Goal: Transaction & Acquisition: Purchase product/service

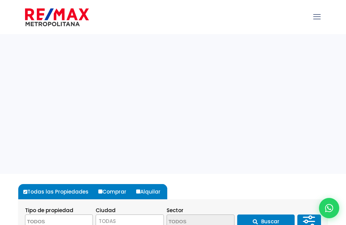
select select
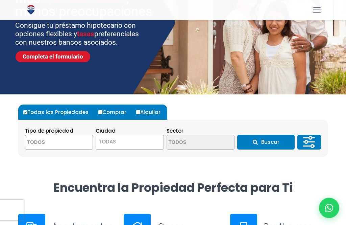
scroll to position [88, 0]
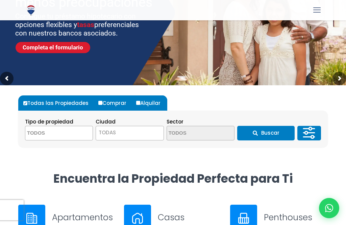
click at [141, 132] on span "TODAS" at bounding box center [129, 132] width 67 height 9
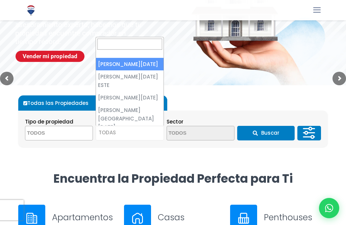
select select "1"
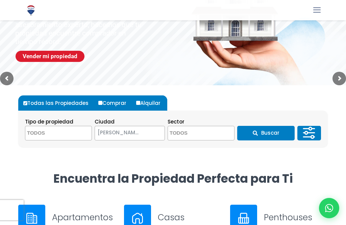
click at [71, 134] on textarea "Search" at bounding box center [58, 133] width 66 height 15
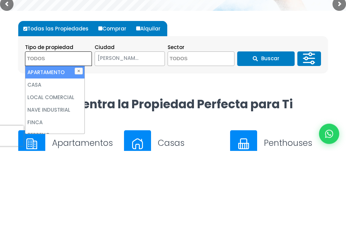
click at [61, 140] on li "APARTAMENTO" at bounding box center [54, 146] width 59 height 13
select select "apartment"
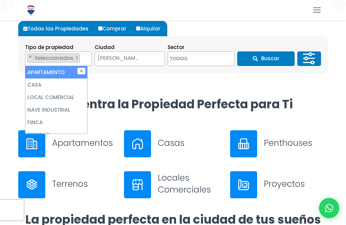
scroll to position [0, 0]
click at [58, 70] on li "APARTAMENTO" at bounding box center [56, 72] width 62 height 13
select select
click at [217, 56] on textarea "Search" at bounding box center [201, 59] width 66 height 15
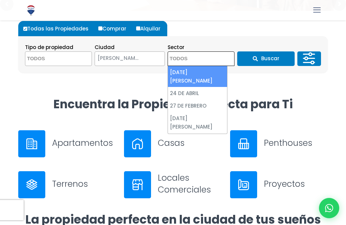
scroll to position [162, 0]
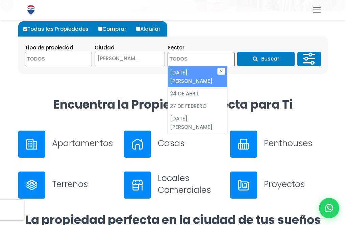
click at [266, 75] on div "Todas las Propiedades Comprar Alquilar Tipo de propiedad APARTAMENTO CASA LOCAL…" at bounding box center [173, 47] width 310 height 72
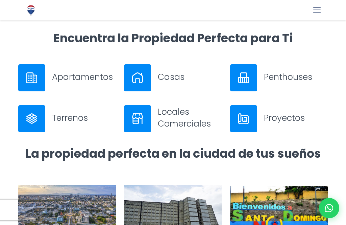
scroll to position [229, 0]
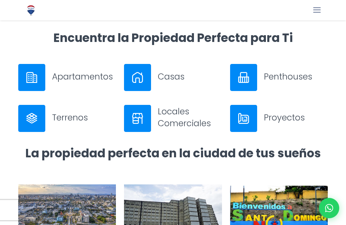
click at [299, 75] on h3 "Penthouses" at bounding box center [296, 77] width 64 height 12
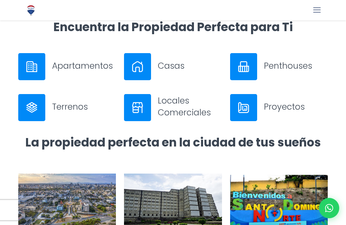
click at [247, 64] on img at bounding box center [243, 66] width 11 height 11
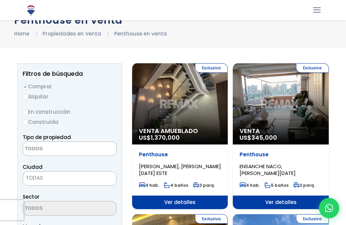
scroll to position [30, 0]
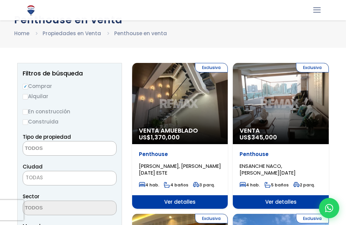
click at [98, 149] on span at bounding box center [70, 148] width 94 height 15
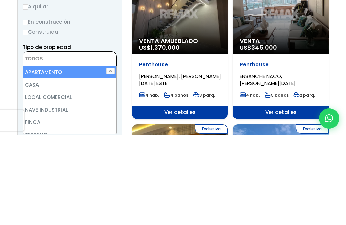
click at [82, 156] on li "APARTAMENTO" at bounding box center [69, 162] width 93 height 13
select select "apartment"
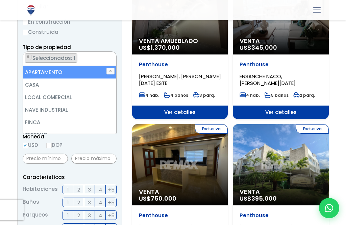
click at [38, 144] on label "USD" at bounding box center [31, 145] width 16 height 8
click at [0, 0] on input "USD" at bounding box center [0, 0] width 0 height 0
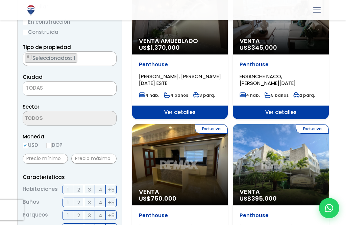
click at [92, 92] on span "TODAS" at bounding box center [69, 87] width 93 height 9
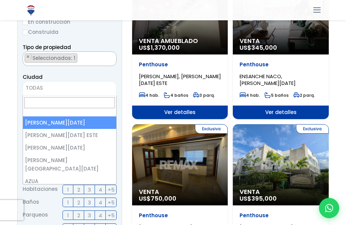
select select "1"
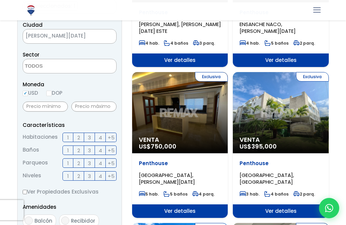
scroll to position [173, 0]
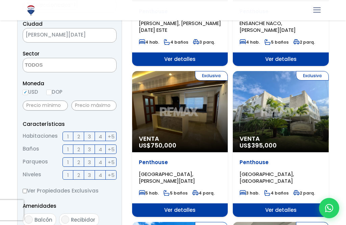
click at [0, 0] on input "2" at bounding box center [0, 0] width 0 height 0
checkbox input "true"
click at [0, 0] on input "2" at bounding box center [0, 0] width 0 height 0
checkbox input "true"
click at [0, 0] on input "2" at bounding box center [0, 0] width 0 height 0
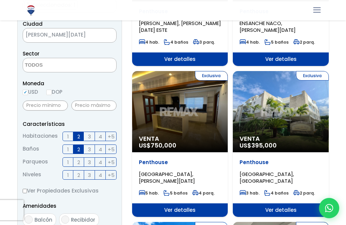
checkbox input "true"
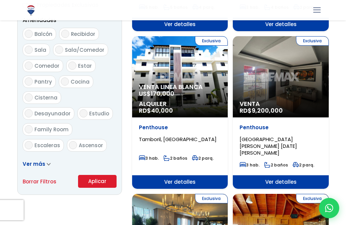
scroll to position [360, 0]
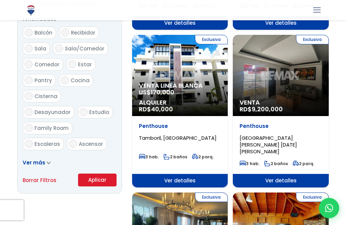
click at [100, 186] on button "Aplicar" at bounding box center [97, 179] width 39 height 13
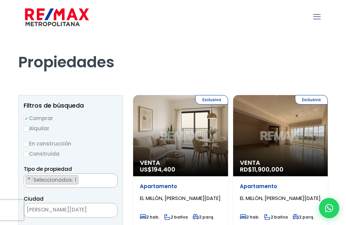
select select
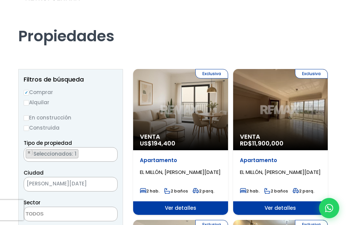
scroll to position [28, 0]
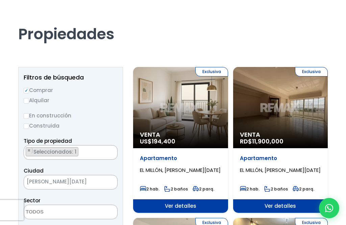
click at [77, 149] on ul "× Seleccionados: 1" at bounding box center [66, 152] width 85 height 15
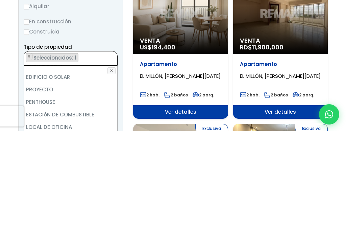
scroll to position [133, 0]
click at [51, 189] on li "PENTHOUSE" at bounding box center [70, 195] width 93 height 13
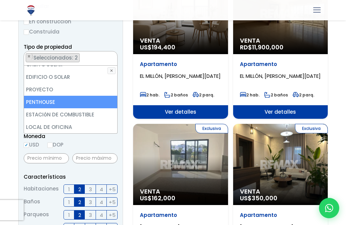
click at [52, 102] on li "PENTHOUSE" at bounding box center [70, 102] width 93 height 13
click at [39, 143] on label "USD" at bounding box center [32, 144] width 16 height 8
click at [0, 0] on input "USD" at bounding box center [0, 0] width 0 height 0
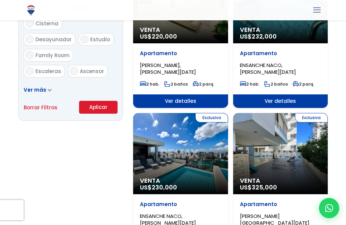
scroll to position [436, 0]
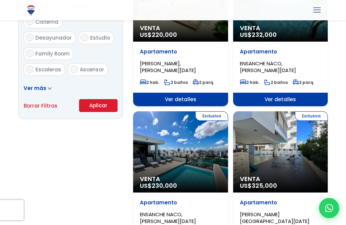
click at [98, 112] on button "Aplicar" at bounding box center [98, 105] width 39 height 13
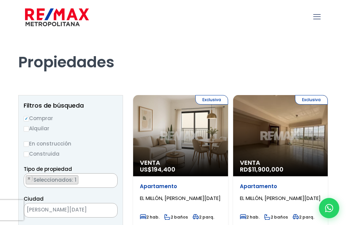
select select
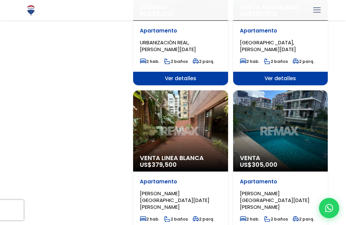
scroll to position [1068, 0]
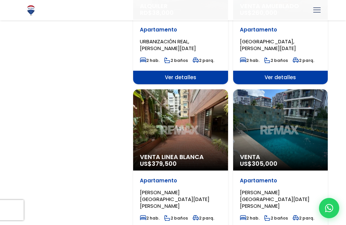
click at [188, 138] on div "Venta Linea Blanca US$ 379,500" at bounding box center [180, 129] width 95 height 81
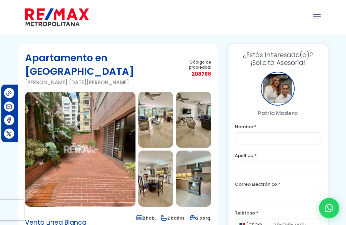
click at [156, 95] on img at bounding box center [155, 120] width 35 height 56
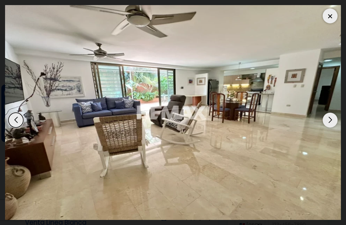
click at [329, 120] on div "Next slide" at bounding box center [330, 120] width 15 height 15
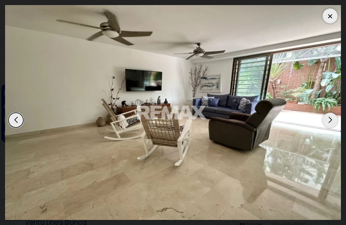
click at [329, 122] on div "Next slide" at bounding box center [330, 120] width 15 height 15
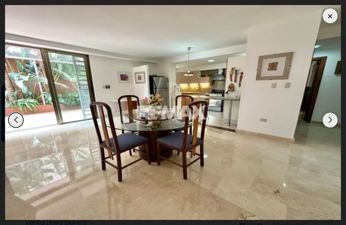
click at [327, 123] on div "Next slide" at bounding box center [330, 120] width 15 height 15
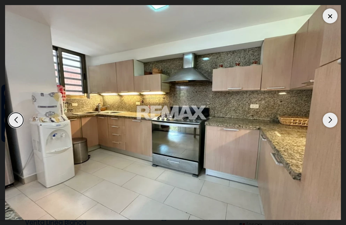
click at [329, 121] on div "Next slide" at bounding box center [330, 120] width 15 height 15
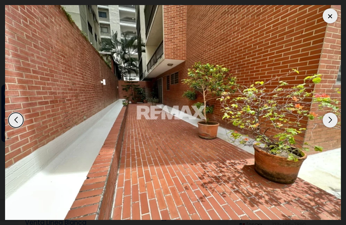
click at [331, 121] on div "Next slide" at bounding box center [330, 120] width 15 height 15
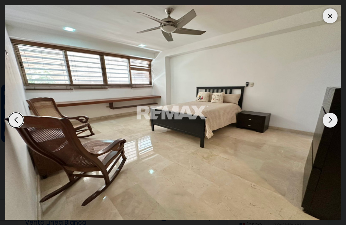
click at [331, 122] on div "Next slide" at bounding box center [330, 120] width 15 height 15
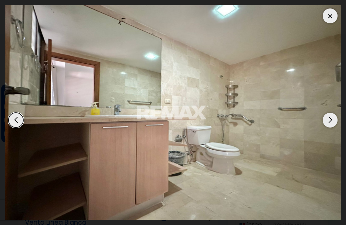
click at [328, 121] on div "Next slide" at bounding box center [330, 120] width 15 height 15
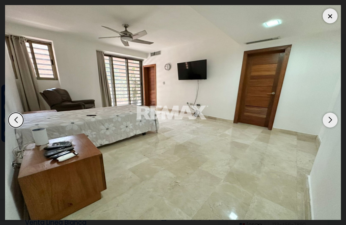
click at [330, 122] on div "Next slide" at bounding box center [330, 120] width 15 height 15
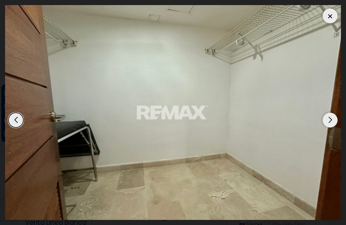
click at [331, 123] on div "Next slide" at bounding box center [330, 120] width 15 height 15
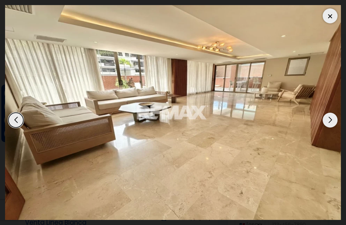
click at [329, 123] on div "Next slide" at bounding box center [330, 120] width 15 height 15
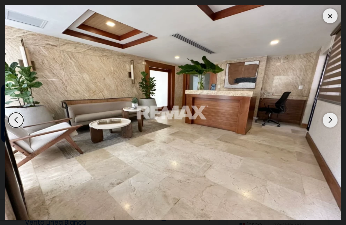
click at [328, 121] on div "Next slide" at bounding box center [330, 120] width 15 height 15
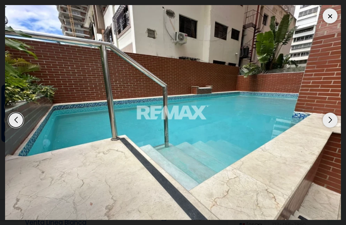
click at [328, 122] on div "Next slide" at bounding box center [330, 120] width 15 height 15
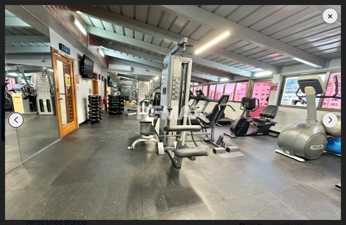
click at [328, 123] on div "Next slide" at bounding box center [330, 120] width 15 height 15
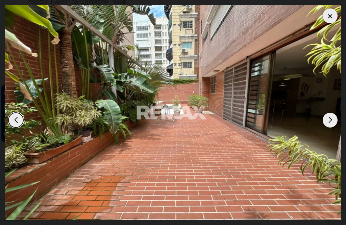
scroll to position [80, 0]
click at [330, 127] on div "Next slide" at bounding box center [330, 120] width 15 height 15
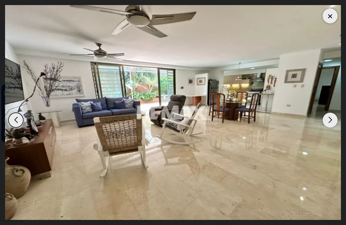
click at [331, 19] on div at bounding box center [330, 15] width 15 height 15
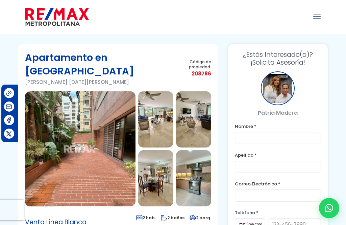
scroll to position [0, 0]
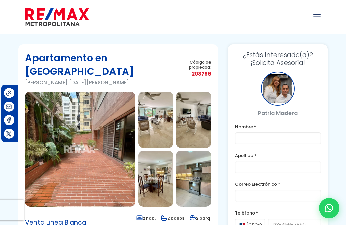
click at [315, 16] on icon "mobile menu" at bounding box center [316, 16] width 7 height 10
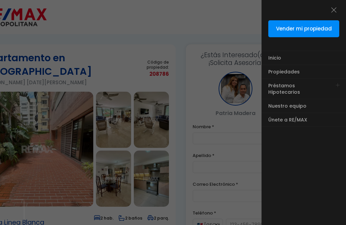
click at [244, 17] on div at bounding box center [173, 135] width 346 height 270
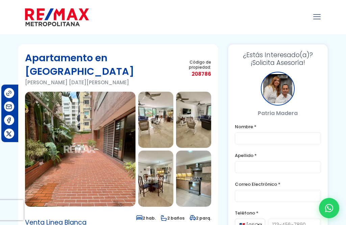
click at [105, 127] on img at bounding box center [80, 149] width 111 height 115
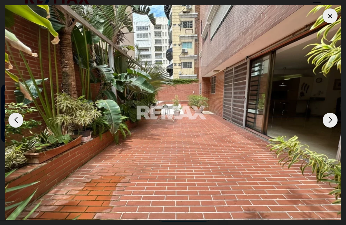
scroll to position [17, 0]
click at [328, 127] on div "Next slide" at bounding box center [330, 120] width 15 height 15
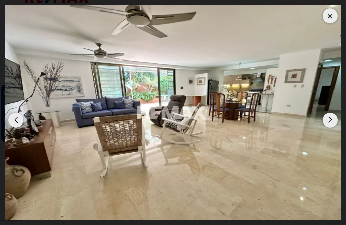
click at [330, 127] on div "Next slide" at bounding box center [330, 120] width 15 height 15
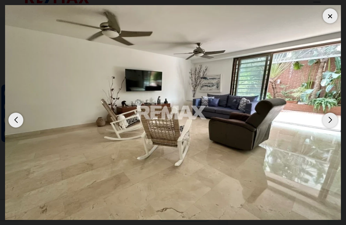
click at [332, 127] on div "Next slide" at bounding box center [330, 120] width 15 height 15
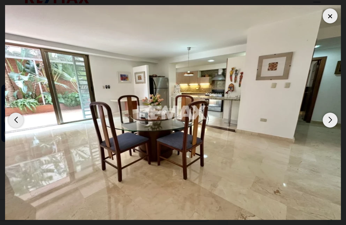
click at [330, 127] on div "Next slide" at bounding box center [330, 120] width 15 height 15
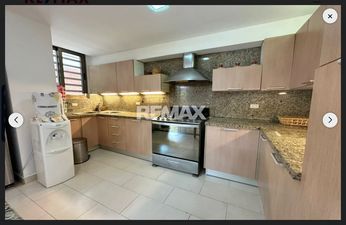
click at [328, 127] on div "Next slide" at bounding box center [330, 120] width 15 height 15
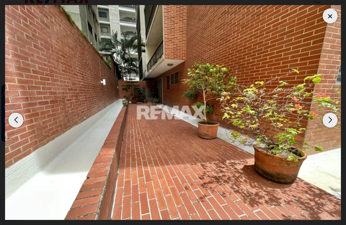
click at [331, 127] on div "Next slide" at bounding box center [330, 120] width 15 height 15
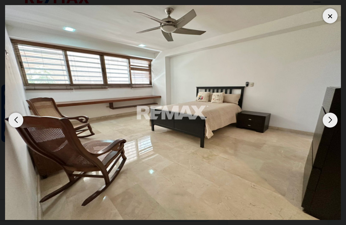
click at [16, 127] on div "Previous slide" at bounding box center [15, 120] width 15 height 15
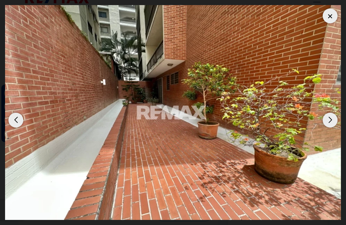
click at [327, 127] on div "Next slide" at bounding box center [330, 120] width 15 height 15
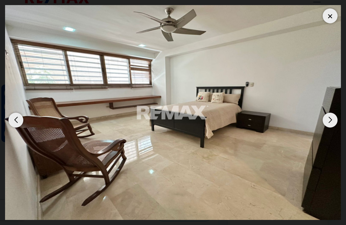
click at [327, 127] on div "Next slide" at bounding box center [330, 120] width 15 height 15
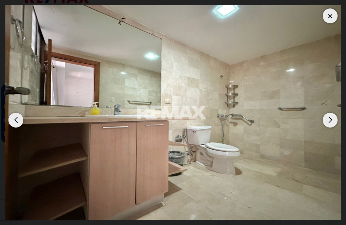
click at [329, 127] on div "Next slide" at bounding box center [330, 120] width 15 height 15
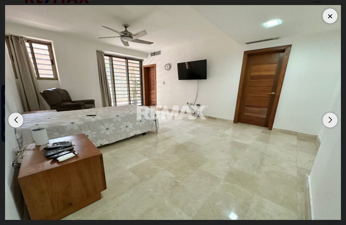
click at [331, 127] on div "Next slide" at bounding box center [330, 120] width 15 height 15
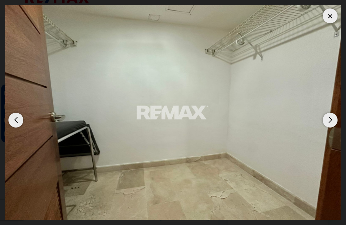
click at [328, 127] on div "Next slide" at bounding box center [330, 120] width 15 height 15
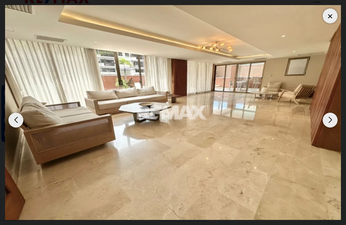
click at [329, 127] on div "Next slide" at bounding box center [330, 120] width 15 height 15
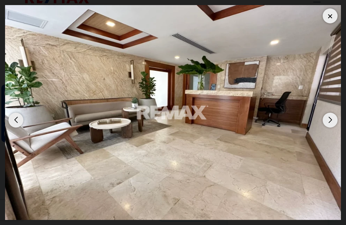
click at [328, 127] on div "Next slide" at bounding box center [330, 120] width 15 height 15
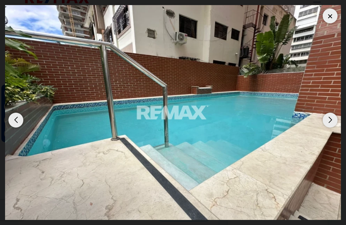
click at [329, 127] on div "Next slide" at bounding box center [330, 120] width 15 height 15
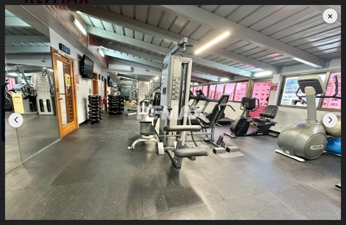
click at [331, 127] on div "Next slide" at bounding box center [330, 120] width 15 height 15
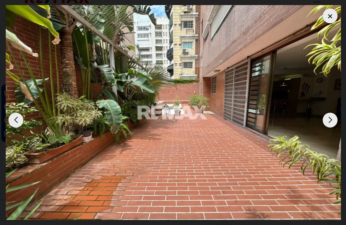
scroll to position [0, 0]
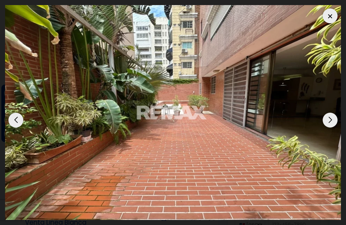
click at [327, 20] on div at bounding box center [330, 15] width 15 height 15
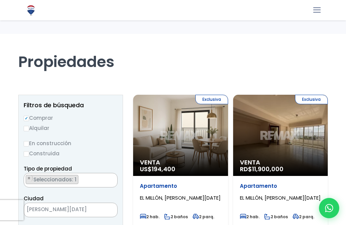
select select
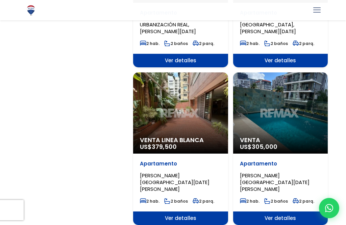
scroll to position [1085, 0]
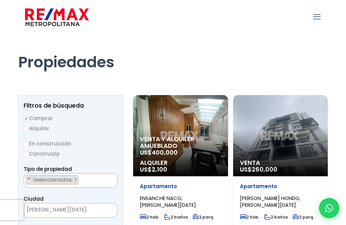
select select
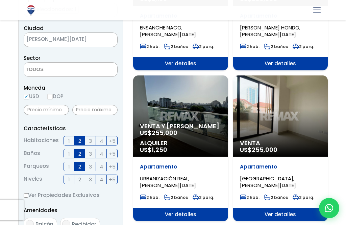
scroll to position [170, 0]
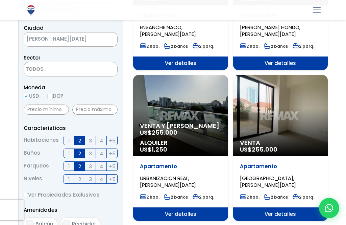
click at [282, 216] on span "Ver detalles" at bounding box center [280, 214] width 95 height 14
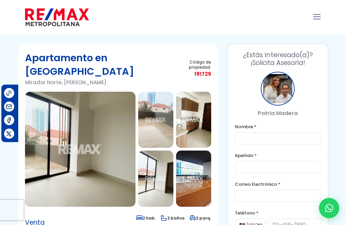
click at [109, 120] on img at bounding box center [80, 149] width 111 height 115
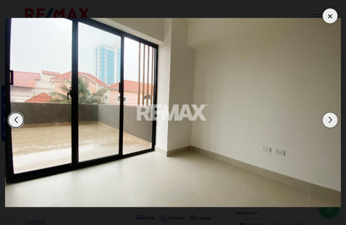
click at [330, 123] on div "Next slide" at bounding box center [330, 120] width 15 height 15
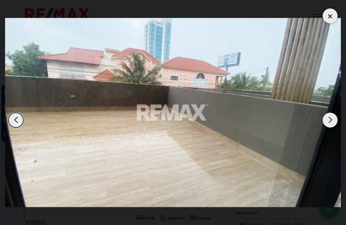
click at [328, 122] on div "Next slide" at bounding box center [330, 120] width 15 height 15
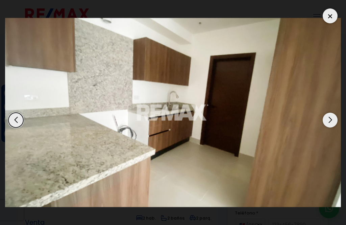
click at [330, 121] on div "Next slide" at bounding box center [330, 120] width 15 height 15
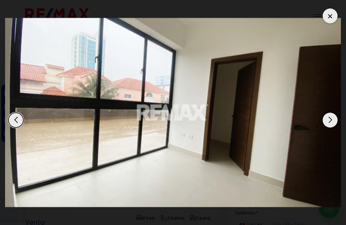
click at [329, 121] on div "Next slide" at bounding box center [330, 120] width 15 height 15
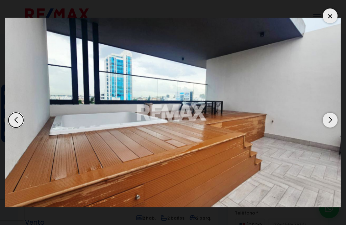
click at [329, 121] on div "Next slide" at bounding box center [330, 120] width 15 height 15
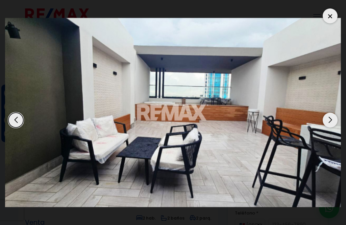
click at [329, 121] on div "Next slide" at bounding box center [330, 120] width 15 height 15
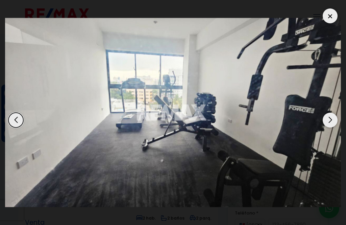
click at [327, 123] on div "Next slide" at bounding box center [330, 120] width 15 height 15
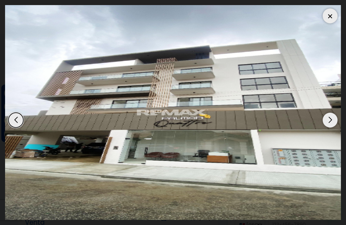
click at [333, 122] on div "Next slide" at bounding box center [330, 120] width 15 height 15
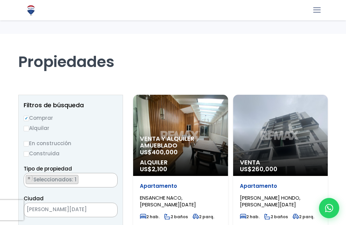
select select
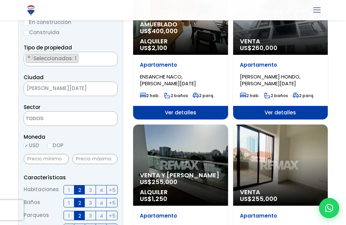
scroll to position [120, 0]
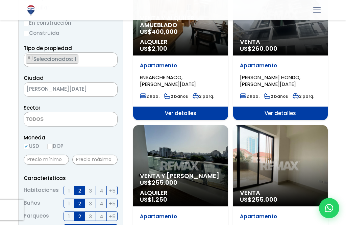
click at [91, 55] on ul "× Seleccionados: 1" at bounding box center [66, 60] width 85 height 15
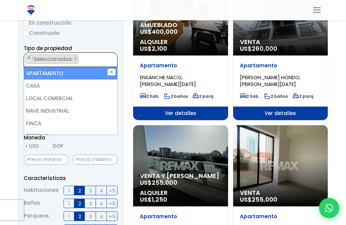
scroll to position [120, 0]
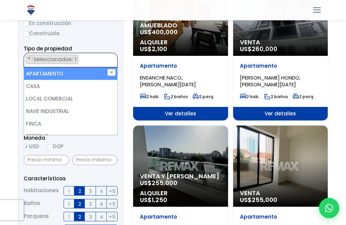
click at [98, 105] on li "NAVE INDUSTRIAL" at bounding box center [70, 111] width 93 height 13
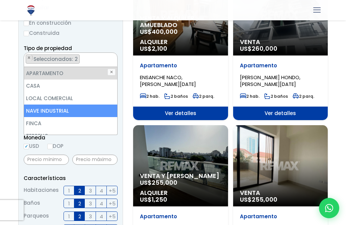
scroll to position [0, 0]
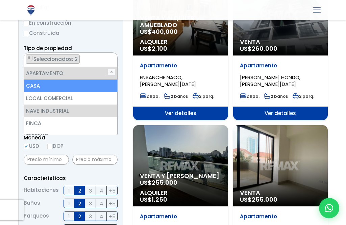
click at [38, 86] on li "CASA" at bounding box center [70, 85] width 93 height 13
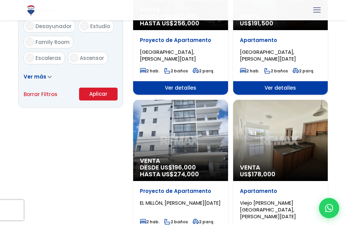
scroll to position [442, 0]
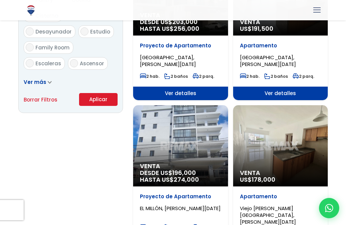
click at [104, 106] on button "Aplicar" at bounding box center [98, 99] width 39 height 13
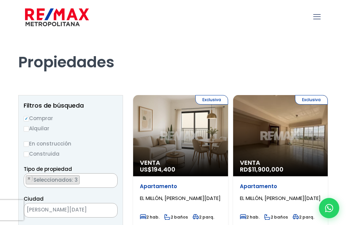
select select
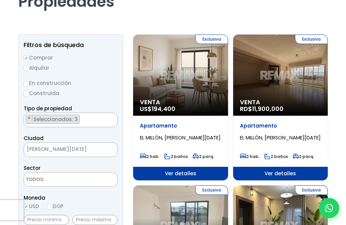
scroll to position [70, 0]
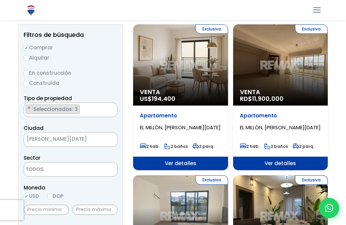
click at [98, 111] on ul "× Seleccionados: 3 × Seleccionados: 3 × Seleccionados: 3" at bounding box center [66, 110] width 85 height 15
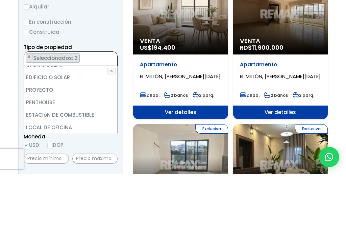
scroll to position [133, 0]
click at [115, 119] on button "✕" at bounding box center [112, 122] width 8 height 7
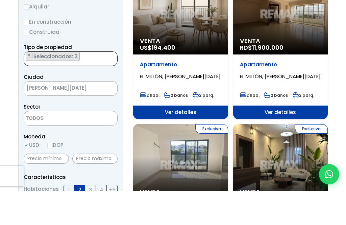
scroll to position [90, 0]
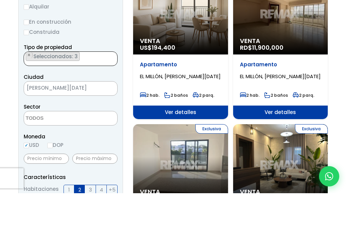
click at [92, 82] on ul "× Seleccionados: 3 × Seleccionados: 3 × Seleccionados: 3" at bounding box center [66, 89] width 85 height 15
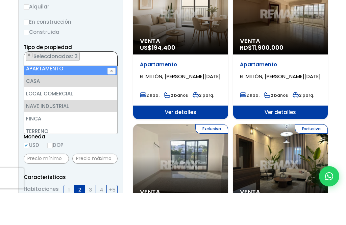
scroll to position [4, 0]
click at [112, 99] on button "✕" at bounding box center [112, 102] width 8 height 7
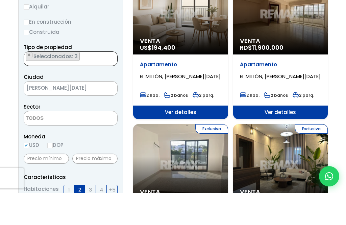
click at [100, 82] on ul "× Seleccionados: 3 × Seleccionados: 3 × Seleccionados: 3" at bounding box center [66, 89] width 85 height 15
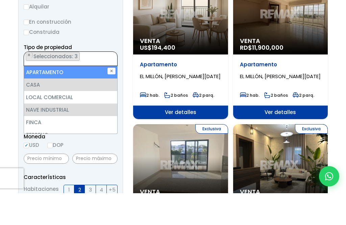
click at [56, 110] on li "CASA" at bounding box center [70, 116] width 93 height 13
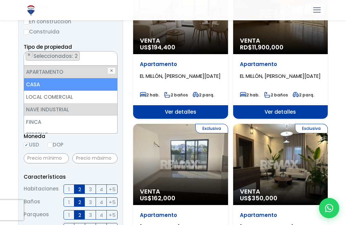
click at [68, 88] on li "CASA" at bounding box center [70, 84] width 93 height 13
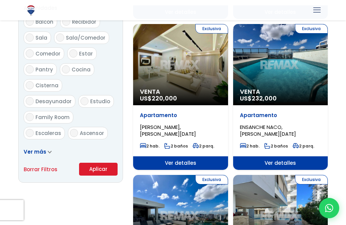
scroll to position [381, 0]
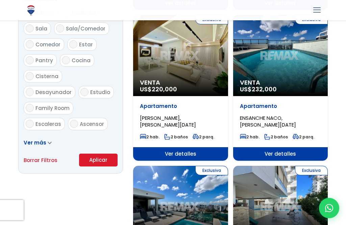
click at [45, 164] on link "Borrar Filtros" at bounding box center [41, 160] width 34 height 8
radio input "false"
select select
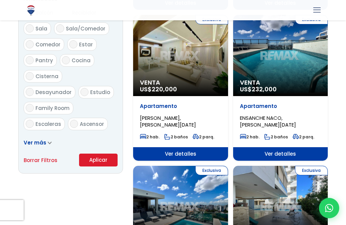
checkbox input "false"
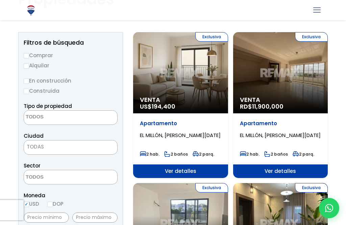
click at [93, 119] on span at bounding box center [71, 117] width 94 height 15
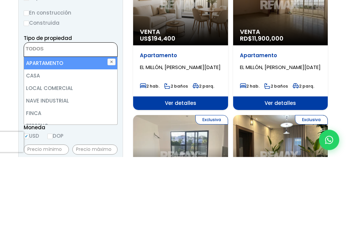
click at [48, 138] on li "CASA" at bounding box center [70, 144] width 93 height 13
select select "house"
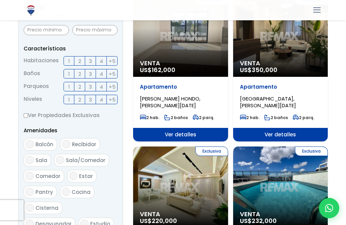
scroll to position [249, 0]
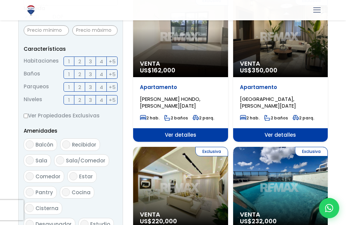
click at [78, 66] on label "2" at bounding box center [79, 60] width 11 height 9
click at [0, 0] on input "2" at bounding box center [0, 0] width 0 height 0
checkbox input "true"
click at [80, 79] on label "2" at bounding box center [79, 73] width 11 height 9
click at [0, 0] on input "2" at bounding box center [0, 0] width 0 height 0
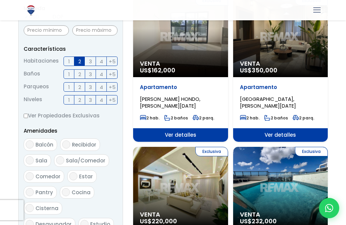
checkbox input "true"
click at [0, 0] on input "2" at bounding box center [0, 0] width 0 height 0
checkbox input "true"
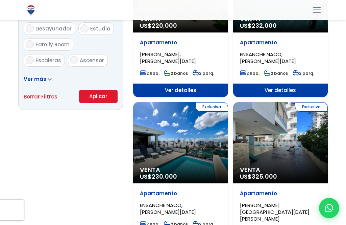
scroll to position [447, 0]
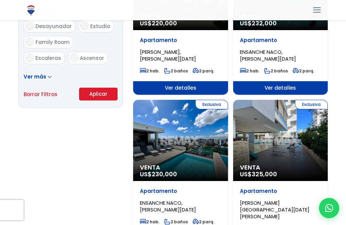
click at [102, 100] on button "Aplicar" at bounding box center [98, 94] width 39 height 13
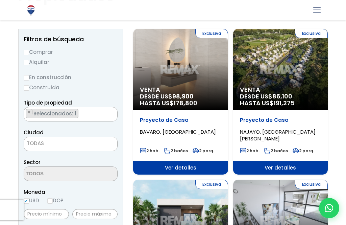
scroll to position [71, 0]
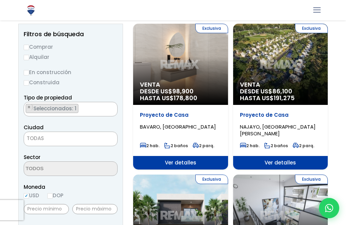
click at [80, 135] on span "TODAS" at bounding box center [70, 138] width 93 height 9
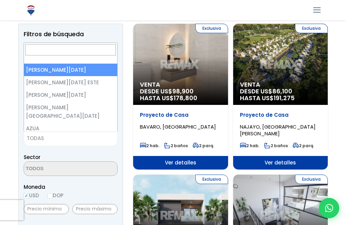
select select "1"
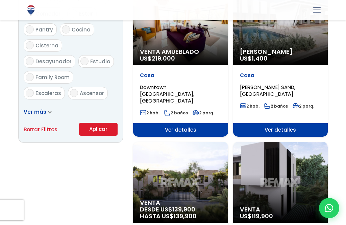
scroll to position [406, 0]
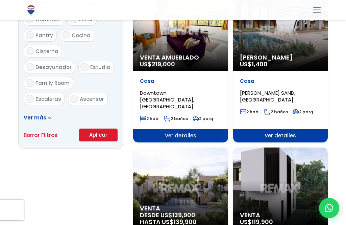
click at [101, 141] on button "Aplicar" at bounding box center [98, 134] width 39 height 13
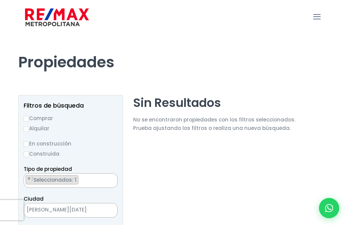
select select
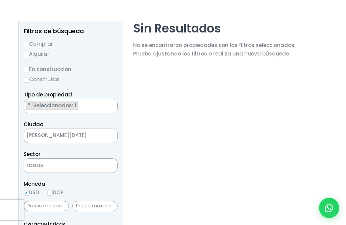
scroll to position [77, 0]
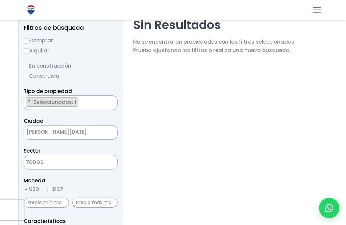
click at [100, 102] on ul "× Seleccionados: 1" at bounding box center [66, 103] width 85 height 15
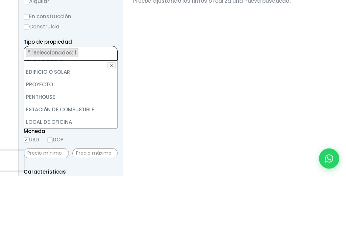
scroll to position [133, 0]
click at [48, 140] on li "PENTHOUSE" at bounding box center [70, 146] width 93 height 13
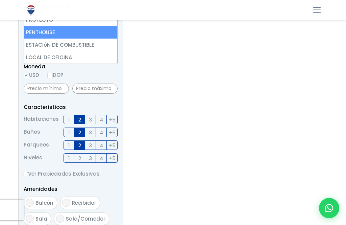
scroll to position [193, 0]
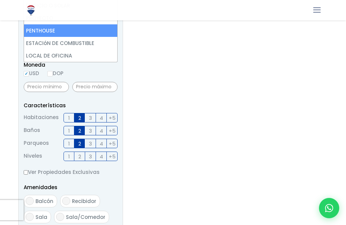
click at [0, 0] on input "+5" at bounding box center [0, 0] width 0 height 0
checkbox input "true"
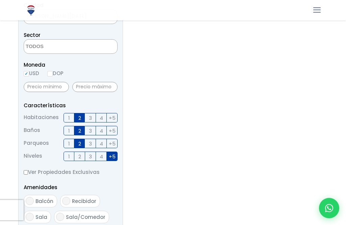
click at [0, 0] on input "4" at bounding box center [0, 0] width 0 height 0
checkbox input "true"
click at [92, 161] on span "3" at bounding box center [90, 156] width 3 height 8
click at [0, 0] on input "3" at bounding box center [0, 0] width 0 height 0
checkbox input "true"
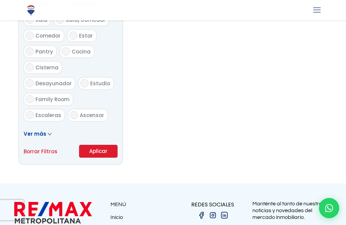
scroll to position [389, 0]
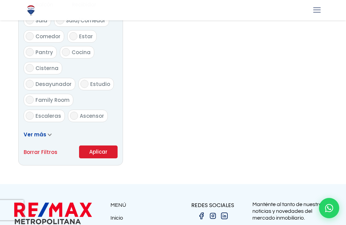
click at [101, 158] on button "Aplicar" at bounding box center [98, 151] width 39 height 13
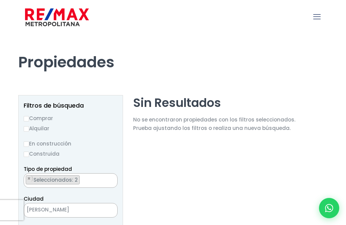
select select
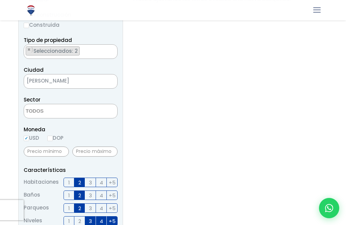
scroll to position [129, 0]
click at [88, 50] on ul "× Seleccionados: 2 × Seleccionados: 2" at bounding box center [66, 51] width 85 height 15
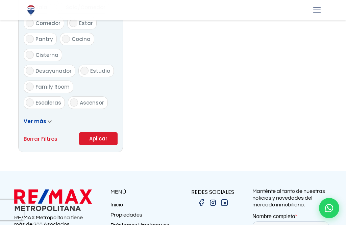
scroll to position [401, 0]
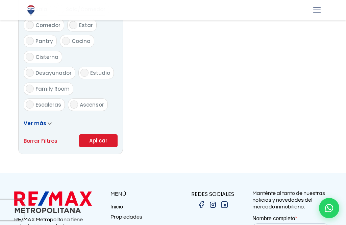
click at [41, 145] on link "Borrar Filtros" at bounding box center [41, 141] width 34 height 8
select select
checkbox input "false"
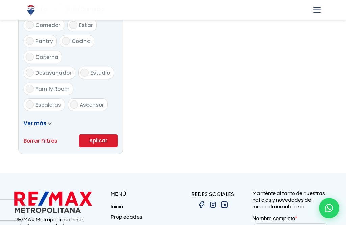
checkbox input "false"
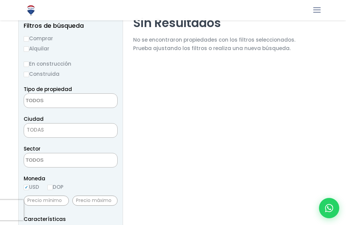
scroll to position [49, 0]
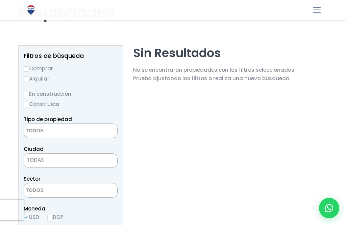
click at [28, 66] on input "Comprar" at bounding box center [26, 68] width 5 height 5
radio input "true"
click at [25, 103] on input "Construida" at bounding box center [26, 104] width 5 height 5
radio input "true"
click at [99, 129] on span at bounding box center [71, 130] width 94 height 15
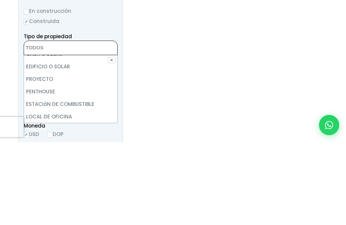
scroll to position [133, 0]
click at [49, 168] on li "PENTHOUSE" at bounding box center [70, 174] width 93 height 13
select select "penthouse"
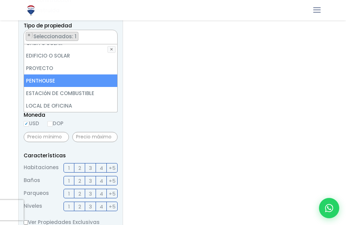
scroll to position [143, 0]
click at [27, 121] on input "USD" at bounding box center [26, 123] width 5 height 5
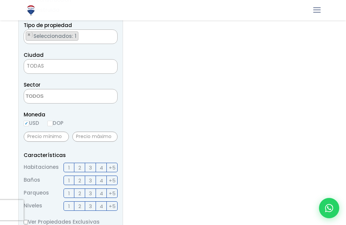
click at [93, 69] on span "TODAS" at bounding box center [70, 65] width 93 height 9
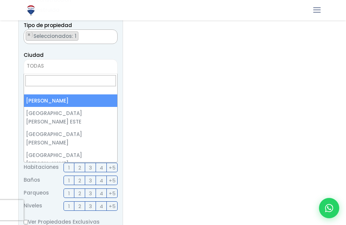
select select "1"
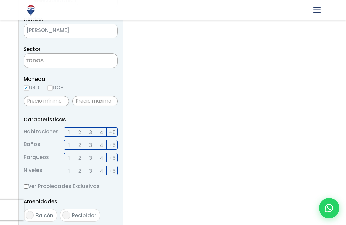
scroll to position [179, 0]
click at [0, 0] on input "2" at bounding box center [0, 0] width 0 height 0
checkbox input "true"
click at [0, 0] on input "2" at bounding box center [0, 0] width 0 height 0
checkbox input "true"
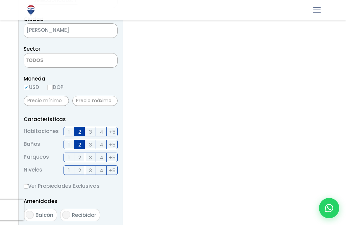
click at [0, 0] on input "2" at bounding box center [0, 0] width 0 height 0
checkbox input "true"
click at [0, 0] on input "+5" at bounding box center [0, 0] width 0 height 0
checkbox input "true"
click at [0, 0] on input "4" at bounding box center [0, 0] width 0 height 0
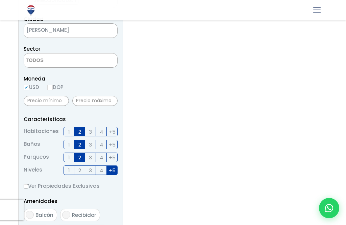
checkbox input "true"
click at [0, 0] on input "3" at bounding box center [0, 0] width 0 height 0
checkbox input "true"
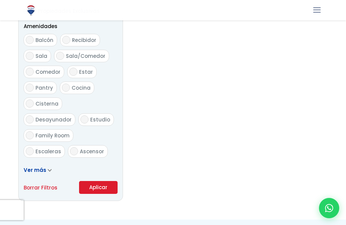
scroll to position [361, 0]
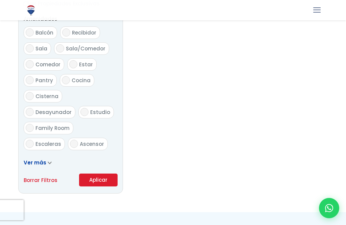
click at [101, 186] on button "Aplicar" at bounding box center [98, 179] width 39 height 13
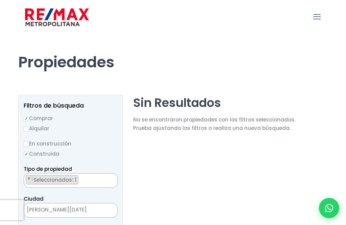
select select
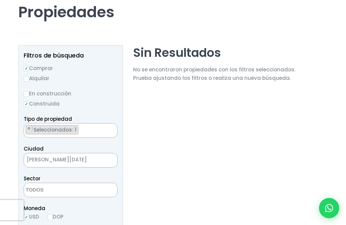
scroll to position [52, 0]
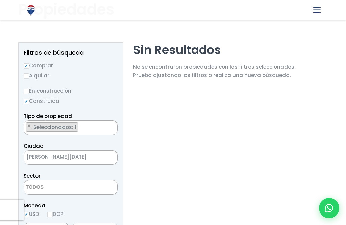
click at [88, 127] on ul "× Seleccionados: 1" at bounding box center [66, 128] width 85 height 15
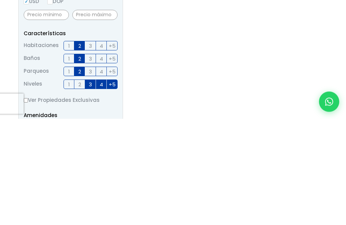
scroll to position [159, 0]
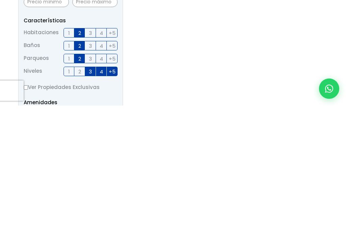
click at [0, 0] on input "3" at bounding box center [0, 0] width 0 height 0
checkbox input "false"
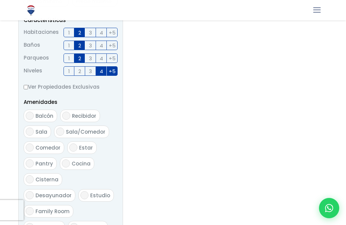
click at [0, 0] on input "4" at bounding box center [0, 0] width 0 height 0
checkbox input "false"
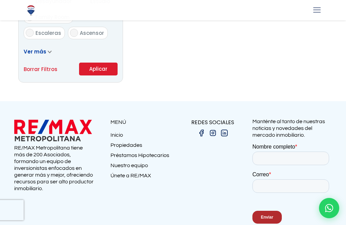
scroll to position [473, 0]
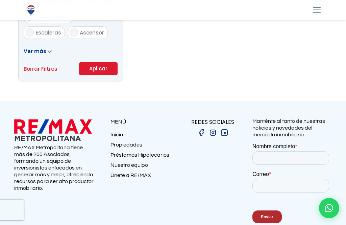
click at [102, 75] on button "Aplicar" at bounding box center [98, 68] width 39 height 13
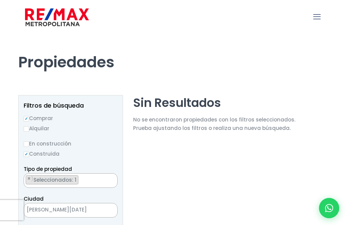
select select
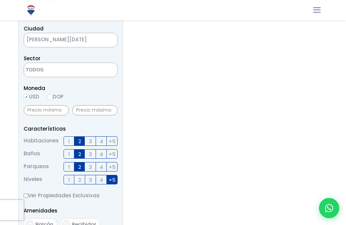
scroll to position [215, 0]
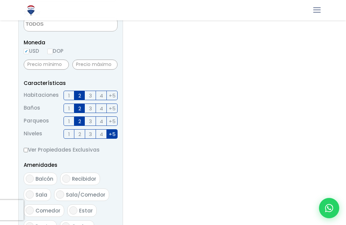
click at [0, 0] on input "3" at bounding box center [0, 0] width 0 height 0
checkbox input "true"
click at [0, 0] on input "+5" at bounding box center [0, 0] width 0 height 0
checkbox input "false"
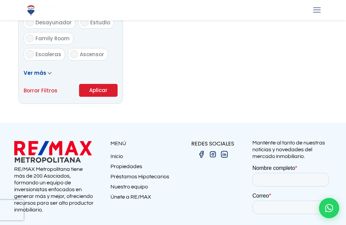
scroll to position [448, 0]
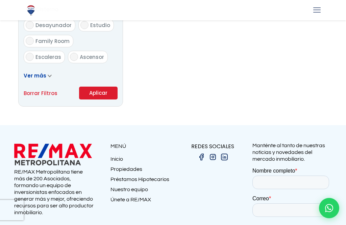
click at [101, 99] on button "Aplicar" at bounding box center [98, 93] width 39 height 13
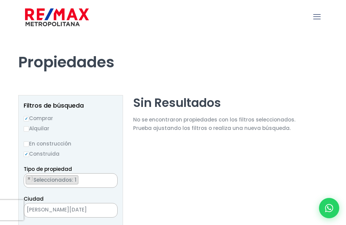
select select
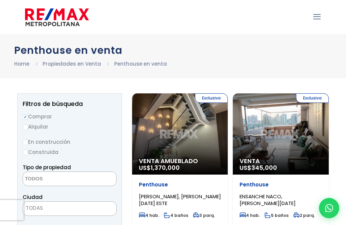
select select
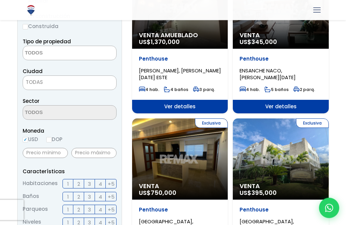
scroll to position [122, 0]
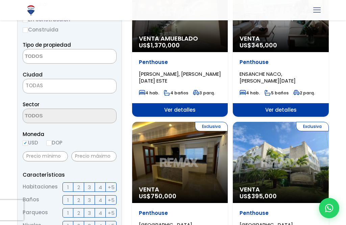
click at [95, 89] on span "TODAS" at bounding box center [69, 85] width 93 height 9
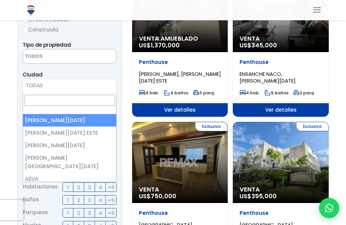
select select "1"
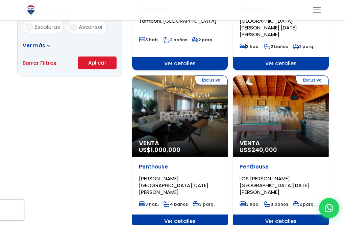
scroll to position [410, 0]
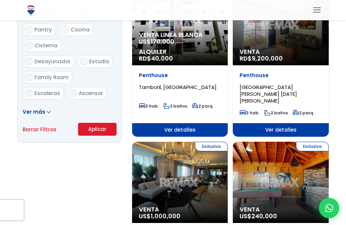
click at [100, 136] on button "Aplicar" at bounding box center [97, 129] width 39 height 13
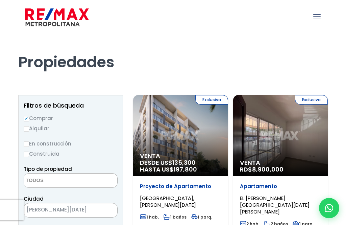
select select
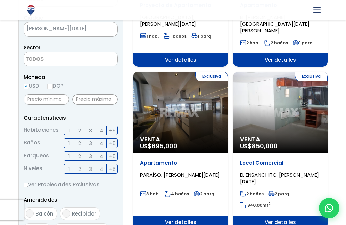
scroll to position [181, 0]
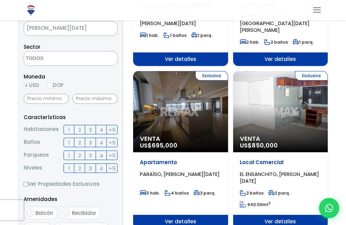
click at [188, 215] on span "Ver detalles" at bounding box center [180, 222] width 95 height 14
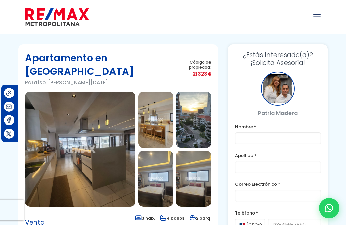
click at [116, 118] on img at bounding box center [80, 149] width 111 height 115
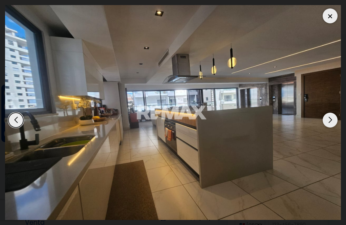
click at [330, 122] on div "Next slide" at bounding box center [330, 120] width 15 height 15
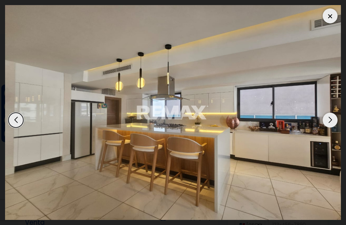
click at [332, 122] on div "Next slide" at bounding box center [330, 120] width 15 height 15
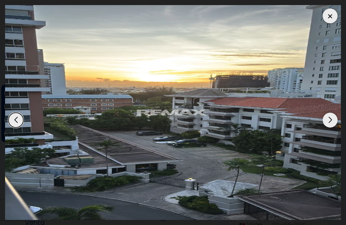
click at [329, 124] on div "Next slide" at bounding box center [330, 120] width 15 height 15
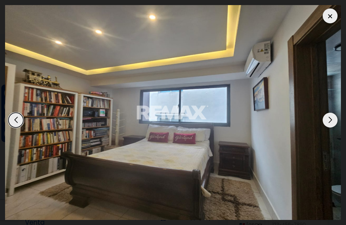
click at [328, 123] on div "Next slide" at bounding box center [330, 120] width 15 height 15
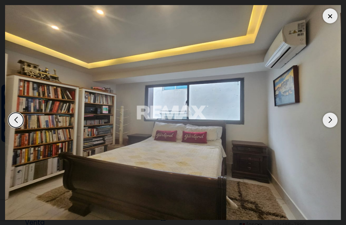
click at [332, 121] on div "Next slide" at bounding box center [330, 120] width 15 height 15
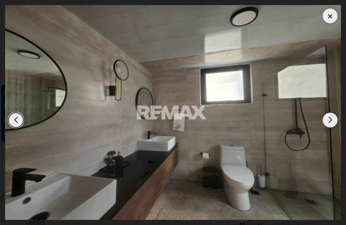
click at [330, 123] on div "Next slide" at bounding box center [330, 120] width 15 height 15
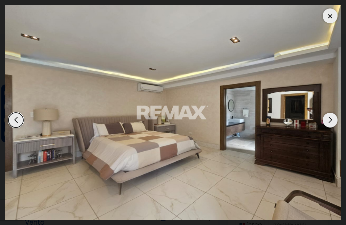
click at [328, 123] on div "Next slide" at bounding box center [330, 120] width 15 height 15
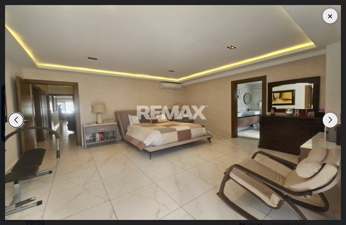
click at [330, 121] on div "Next slide" at bounding box center [330, 120] width 15 height 15
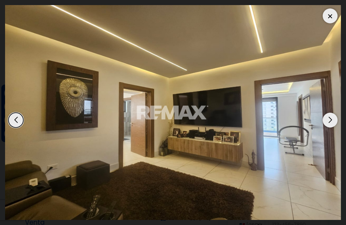
click at [333, 121] on div "Next slide" at bounding box center [330, 120] width 15 height 15
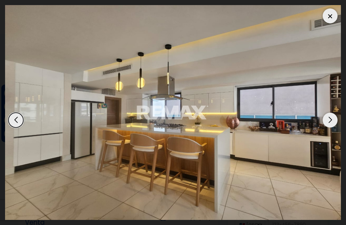
click at [332, 124] on div "Next slide" at bounding box center [330, 120] width 15 height 15
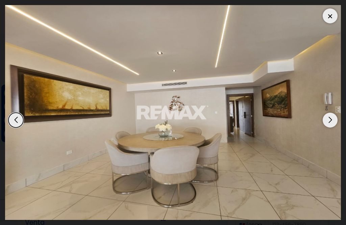
click at [329, 122] on div "Next slide" at bounding box center [330, 120] width 15 height 15
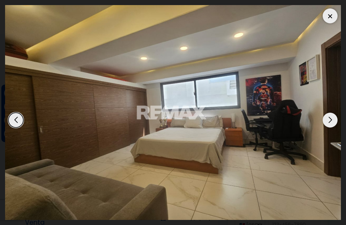
click at [328, 122] on div "Next slide" at bounding box center [330, 120] width 15 height 15
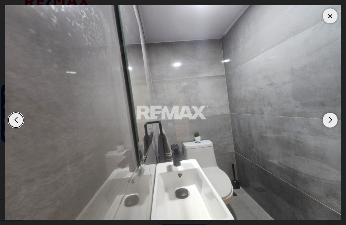
scroll to position [7, 0]
click at [327, 127] on div "Next slide" at bounding box center [330, 120] width 15 height 15
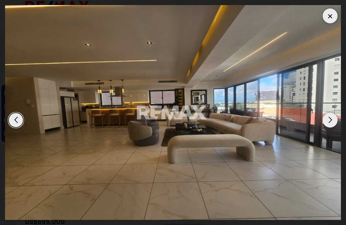
click at [330, 127] on div "Next slide" at bounding box center [330, 120] width 15 height 15
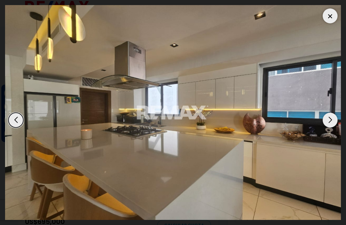
click at [329, 127] on div "Next slide" at bounding box center [330, 120] width 15 height 15
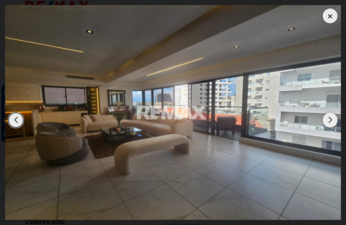
click at [329, 127] on div "Next slide" at bounding box center [330, 120] width 15 height 15
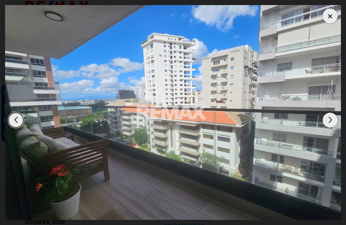
click at [330, 127] on div "Next slide" at bounding box center [330, 120] width 15 height 15
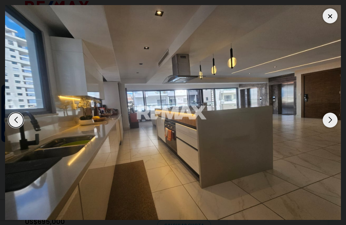
click at [331, 127] on div "Next slide" at bounding box center [330, 120] width 15 height 15
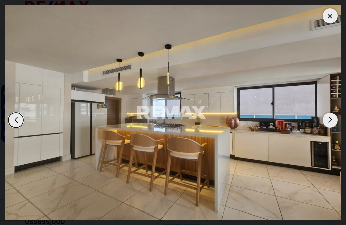
click at [331, 17] on div at bounding box center [330, 15] width 15 height 15
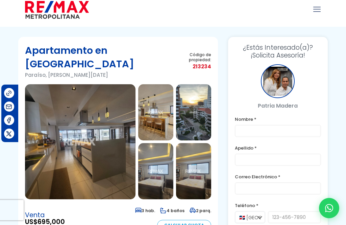
scroll to position [0, 0]
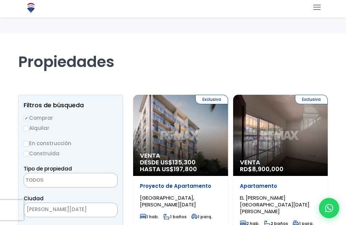
select select
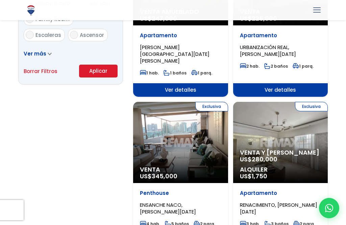
scroll to position [471, 0]
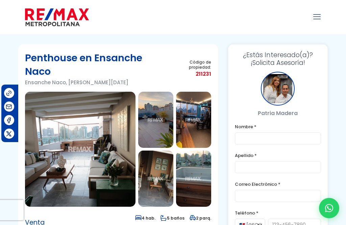
click at [97, 148] on img at bounding box center [80, 149] width 111 height 115
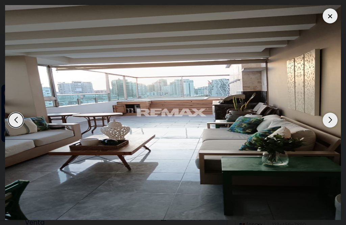
click at [331, 122] on div "Next slide" at bounding box center [330, 120] width 15 height 15
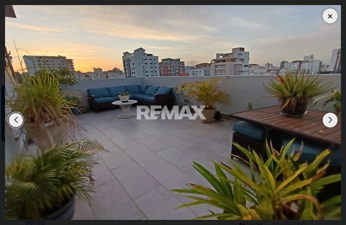
click at [331, 124] on div "Next slide" at bounding box center [330, 120] width 15 height 15
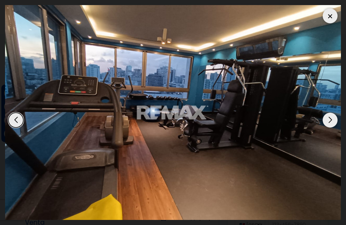
click at [328, 121] on div "Next slide" at bounding box center [330, 120] width 15 height 15
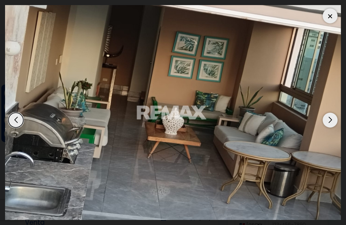
click at [330, 123] on div "Next slide" at bounding box center [330, 120] width 15 height 15
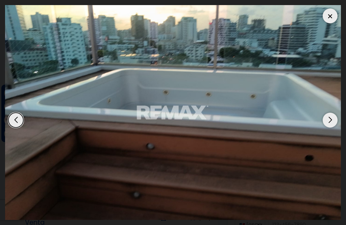
click at [331, 122] on div "Next slide" at bounding box center [330, 120] width 15 height 15
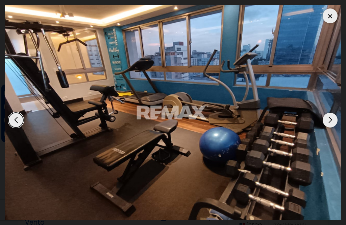
click at [330, 122] on div "Next slide" at bounding box center [330, 120] width 15 height 15
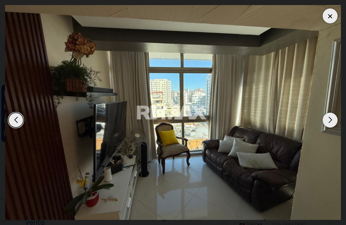
click at [330, 122] on div "Next slide" at bounding box center [330, 120] width 15 height 15
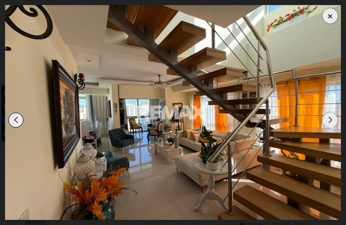
click at [327, 125] on div "Next slide" at bounding box center [330, 120] width 15 height 15
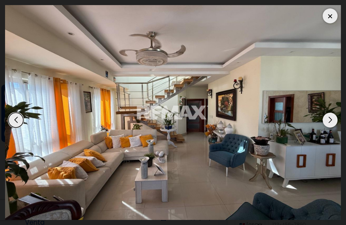
click at [331, 122] on div "Next slide" at bounding box center [330, 120] width 15 height 15
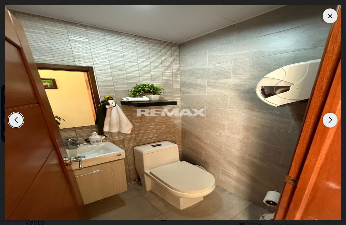
click at [327, 121] on div "Next slide" at bounding box center [330, 120] width 15 height 15
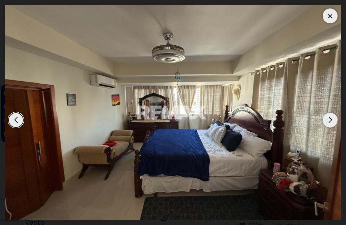
click at [330, 123] on div "Next slide" at bounding box center [330, 120] width 15 height 15
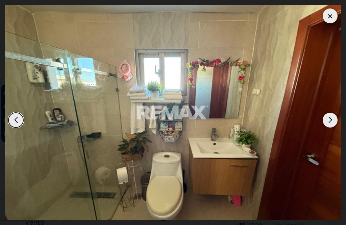
click at [331, 123] on div "Next slide" at bounding box center [330, 120] width 15 height 15
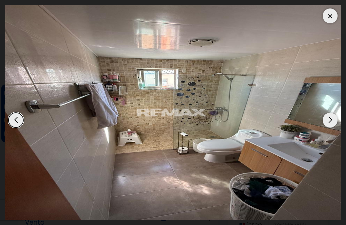
click at [329, 121] on div "Next slide" at bounding box center [330, 120] width 15 height 15
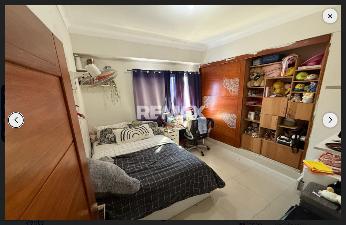
click at [331, 119] on div "Next slide" at bounding box center [330, 120] width 15 height 15
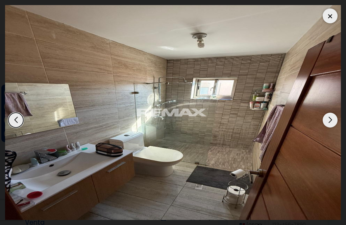
click at [328, 124] on div "Next slide" at bounding box center [330, 120] width 15 height 15
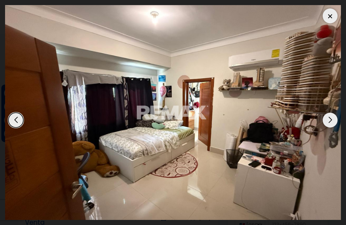
click at [330, 122] on div "Next slide" at bounding box center [330, 120] width 15 height 15
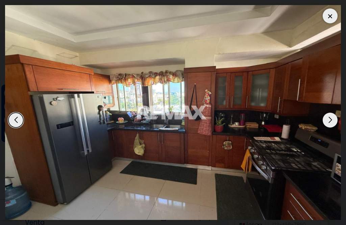
click at [328, 123] on div "Next slide" at bounding box center [330, 120] width 15 height 15
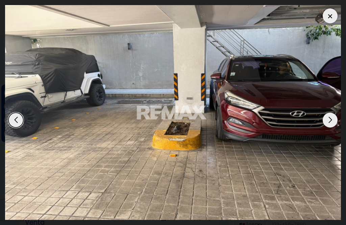
click at [331, 122] on div "Next slide" at bounding box center [330, 120] width 15 height 15
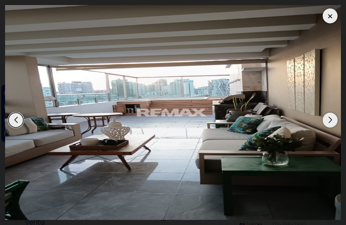
click at [331, 14] on div at bounding box center [330, 15] width 15 height 15
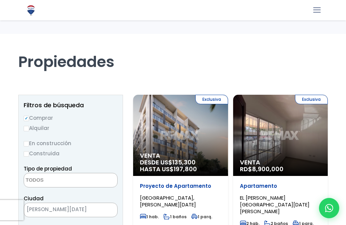
select select
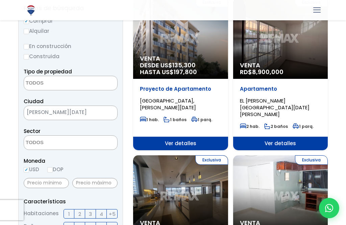
scroll to position [97, 0]
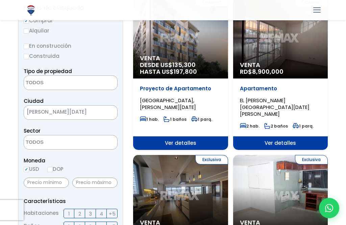
click at [96, 85] on span at bounding box center [71, 82] width 94 height 15
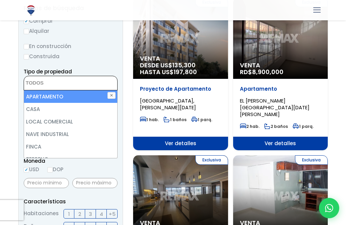
scroll to position [0, 0]
click at [109, 58] on label "Construida" at bounding box center [71, 56] width 94 height 8
click at [0, 0] on input "Construida" at bounding box center [0, 0] width 0 height 0
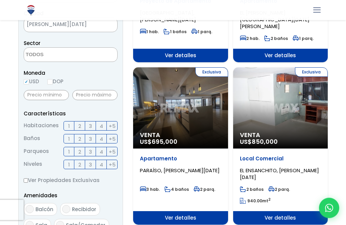
scroll to position [192, 0]
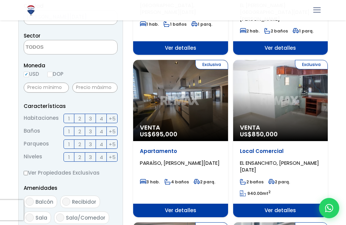
click at [81, 123] on span "2" at bounding box center [79, 118] width 3 height 8
click at [0, 0] on input "2" at bounding box center [0, 0] width 0 height 0
checkbox input "true"
click at [0, 0] on input "2" at bounding box center [0, 0] width 0 height 0
checkbox input "true"
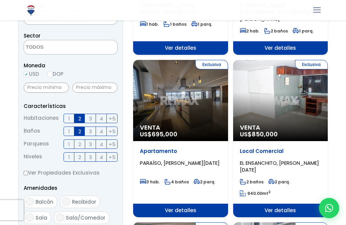
click at [0, 0] on input "2" at bounding box center [0, 0] width 0 height 0
checkbox input "true"
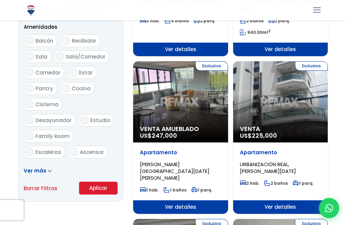
scroll to position [354, 0]
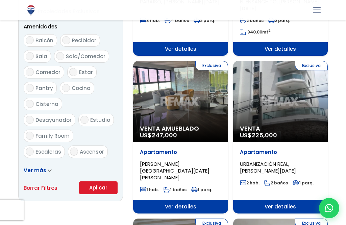
click at [100, 194] on button "Aplicar" at bounding box center [98, 187] width 39 height 13
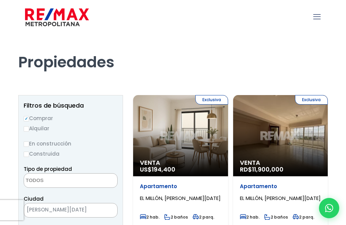
select select
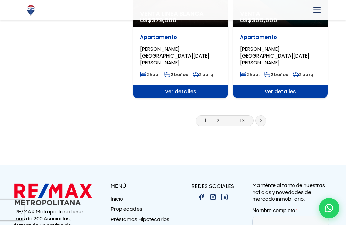
scroll to position [1212, 0]
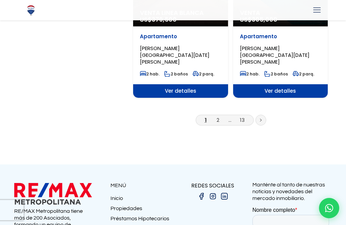
click at [219, 116] on link "2" at bounding box center [218, 119] width 3 height 7
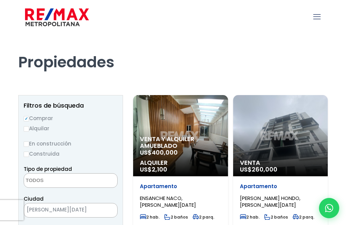
select select
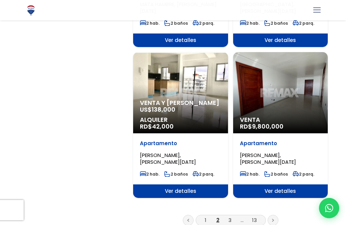
scroll to position [1105, 0]
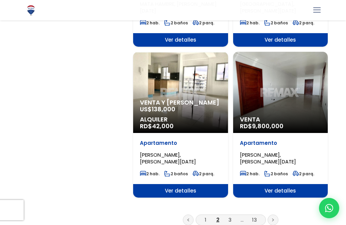
click at [275, 215] on link at bounding box center [273, 219] width 11 height 11
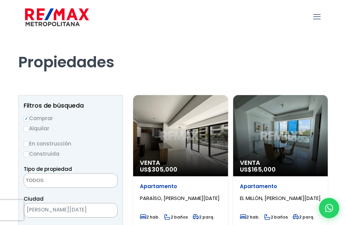
select select
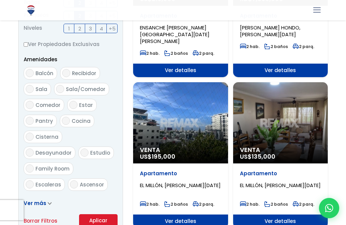
scroll to position [314, 0]
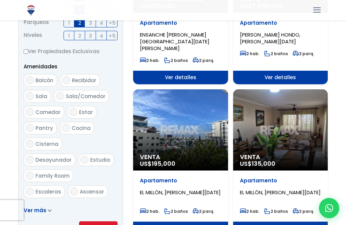
click at [34, 219] on input "Terraza" at bounding box center [30, 223] width 8 height 8
checkbox input "true"
click at [35, 204] on span "Terraza techada" at bounding box center [57, 207] width 45 height 7
click at [32, 203] on input "Terraza techada" at bounding box center [30, 207] width 8 height 8
checkbox input "true"
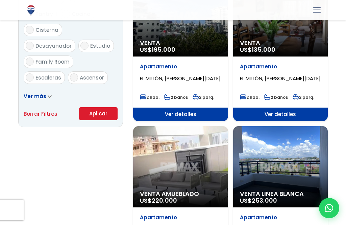
scroll to position [428, 0]
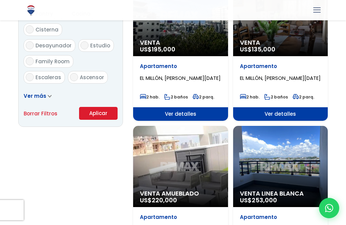
click at [100, 120] on button "Aplicar" at bounding box center [98, 113] width 39 height 13
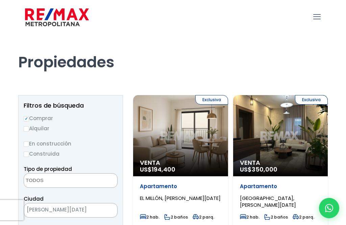
select select
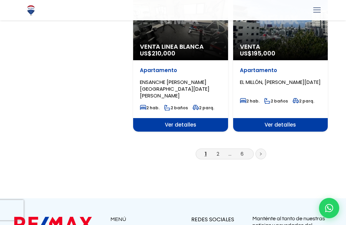
scroll to position [1192, 0]
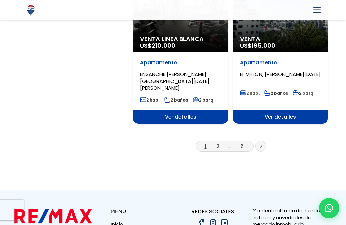
click at [263, 141] on link at bounding box center [261, 146] width 11 height 11
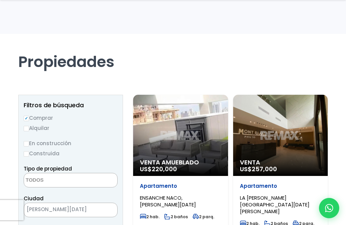
select select
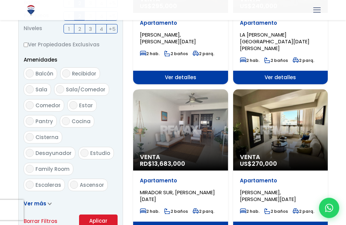
scroll to position [319, 0]
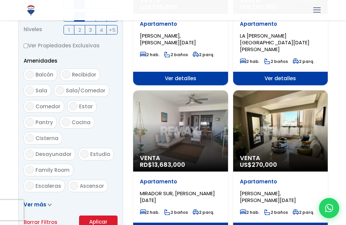
click at [183, 222] on span "Ver detalles" at bounding box center [180, 229] width 95 height 14
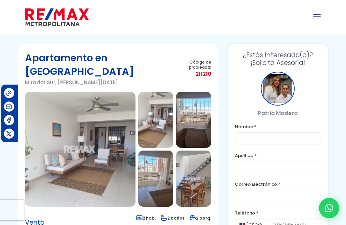
click at [95, 124] on img at bounding box center [80, 149] width 111 height 115
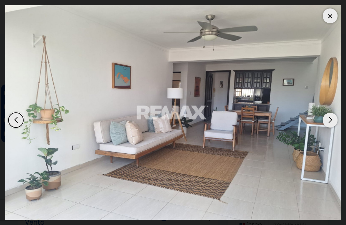
click at [331, 122] on div "Next slide" at bounding box center [330, 120] width 15 height 15
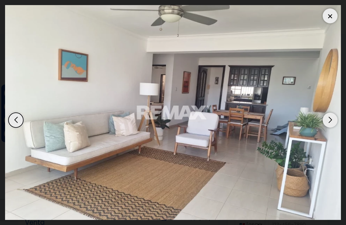
click at [330, 122] on div "Next slide" at bounding box center [330, 120] width 15 height 15
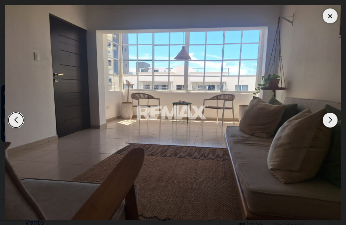
click at [330, 122] on div "Next slide" at bounding box center [330, 120] width 15 height 15
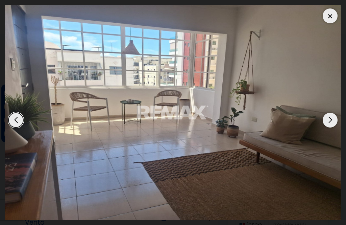
click at [326, 123] on div "Next slide" at bounding box center [330, 120] width 15 height 15
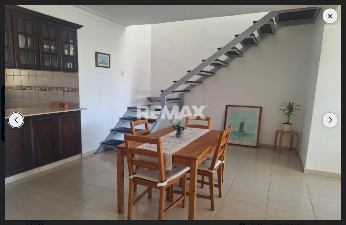
click at [328, 122] on div "Next slide" at bounding box center [330, 120] width 15 height 15
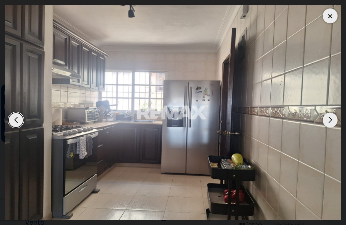
click at [329, 123] on div "Next slide" at bounding box center [330, 120] width 15 height 15
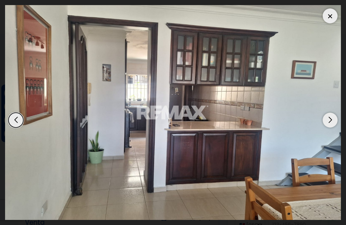
click at [331, 123] on div "Next slide" at bounding box center [330, 120] width 15 height 15
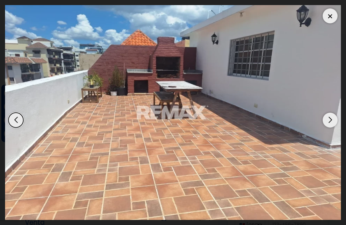
click at [330, 120] on div "Next slide" at bounding box center [330, 120] width 15 height 15
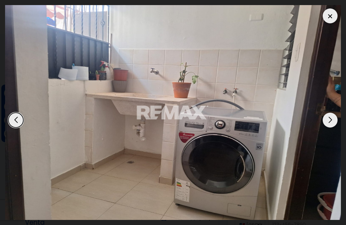
click at [329, 122] on div "Next slide" at bounding box center [330, 120] width 15 height 15
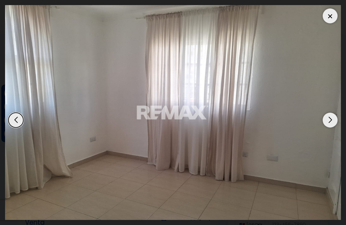
click at [332, 121] on div "Next slide" at bounding box center [330, 120] width 15 height 15
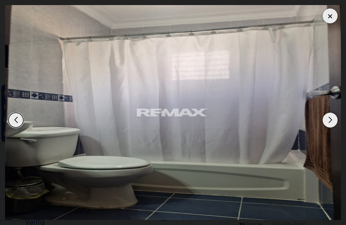
click at [330, 122] on div "Next slide" at bounding box center [330, 120] width 15 height 15
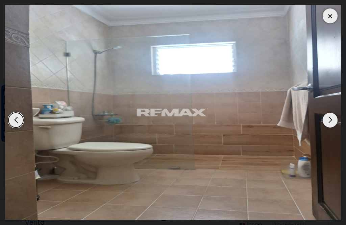
click at [330, 121] on div "Next slide" at bounding box center [330, 120] width 15 height 15
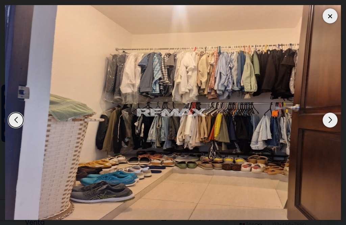
click at [328, 124] on div "Next slide" at bounding box center [330, 120] width 15 height 15
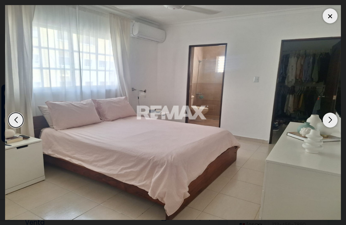
click at [331, 123] on div "Next slide" at bounding box center [330, 120] width 15 height 15
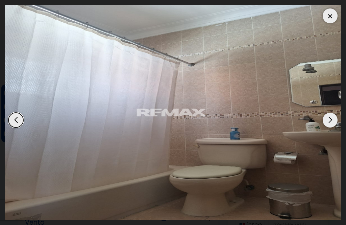
click at [330, 123] on div "Next slide" at bounding box center [330, 120] width 15 height 15
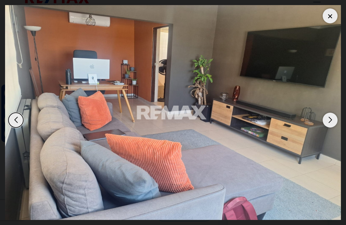
scroll to position [17, 0]
click at [328, 127] on div "Next slide" at bounding box center [330, 120] width 15 height 15
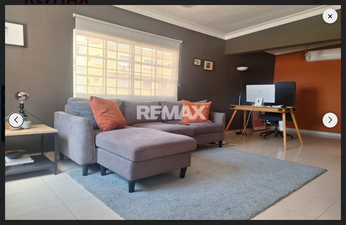
click at [331, 127] on div "Next slide" at bounding box center [330, 120] width 15 height 15
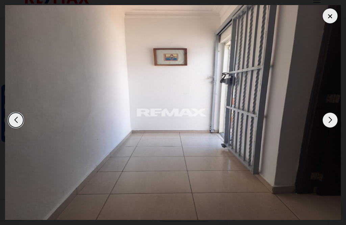
click at [328, 127] on div "Next slide" at bounding box center [330, 120] width 15 height 15
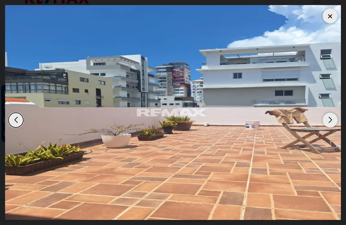
click at [332, 127] on div "Next slide" at bounding box center [330, 120] width 15 height 15
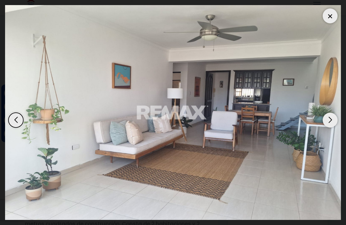
scroll to position [82, 0]
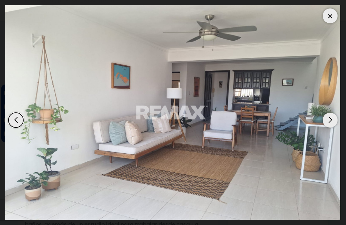
click at [332, 20] on div at bounding box center [330, 15] width 15 height 15
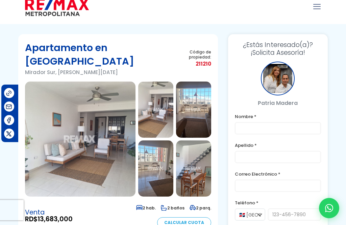
scroll to position [0, 0]
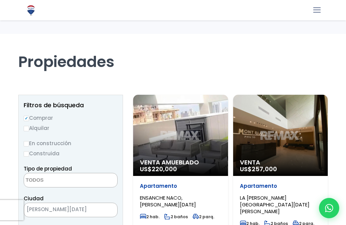
select select
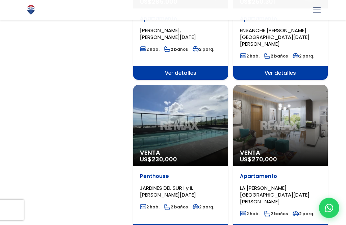
scroll to position [1101, 0]
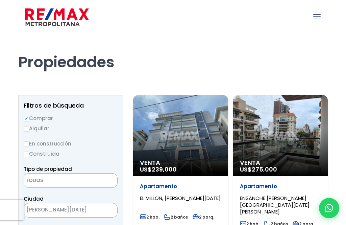
select select
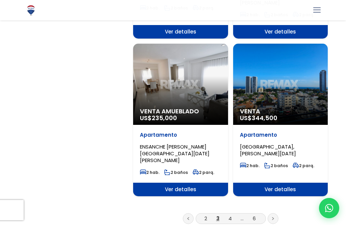
scroll to position [1166, 0]
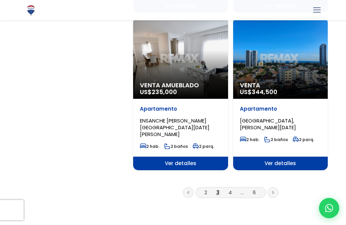
click at [274, 187] on link at bounding box center [273, 192] width 11 height 11
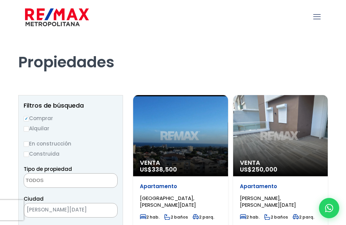
select select
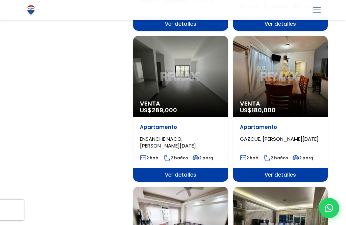
scroll to position [998, 0]
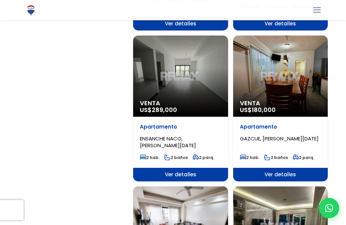
click at [287, 168] on span "Ver detalles" at bounding box center [280, 175] width 95 height 14
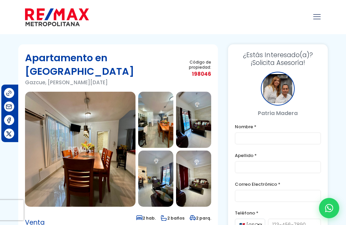
click at [103, 130] on img at bounding box center [80, 149] width 111 height 115
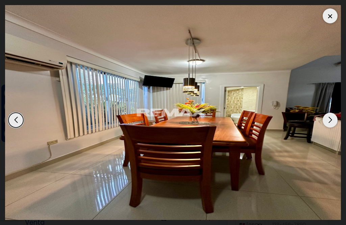
click at [331, 123] on div "Next slide" at bounding box center [330, 120] width 15 height 15
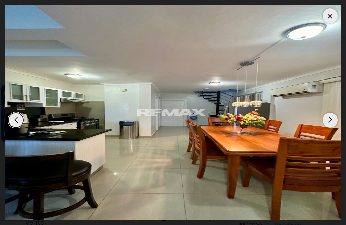
click at [330, 122] on div "Next slide" at bounding box center [330, 120] width 15 height 15
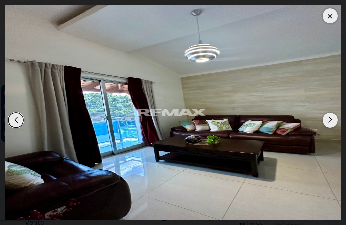
click at [331, 119] on div "Next slide" at bounding box center [330, 120] width 15 height 15
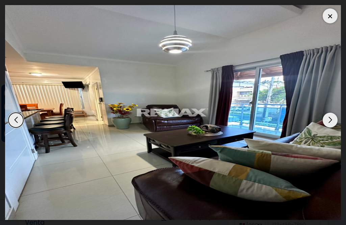
click at [330, 122] on div "Next slide" at bounding box center [330, 120] width 15 height 15
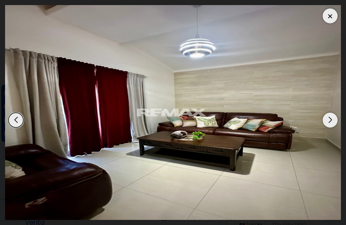
click at [329, 121] on div "Next slide" at bounding box center [330, 120] width 15 height 15
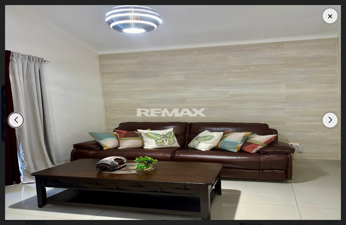
click at [332, 120] on div "Next slide" at bounding box center [330, 120] width 15 height 15
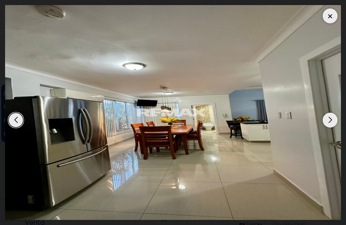
click at [329, 122] on div "Next slide" at bounding box center [330, 120] width 15 height 15
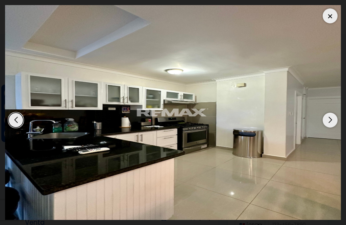
click at [329, 122] on div "Next slide" at bounding box center [330, 120] width 15 height 15
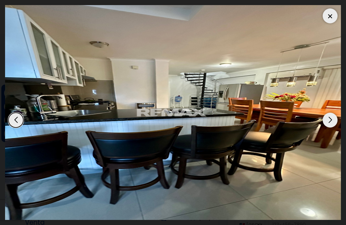
click at [330, 121] on div "Next slide" at bounding box center [330, 120] width 15 height 15
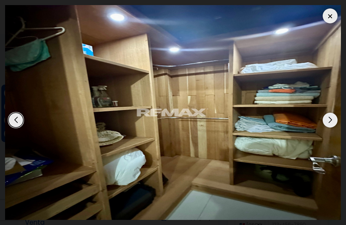
click at [330, 121] on div "Next slide" at bounding box center [330, 120] width 15 height 15
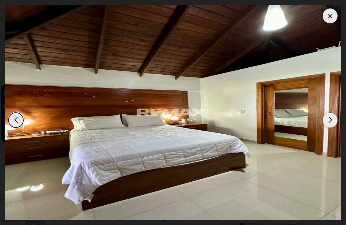
click at [329, 122] on div "Next slide" at bounding box center [330, 120] width 15 height 15
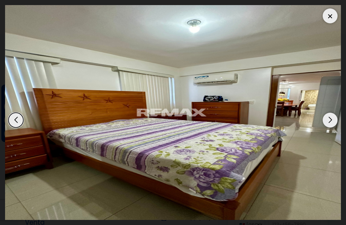
click at [331, 121] on div "Next slide" at bounding box center [330, 120] width 15 height 15
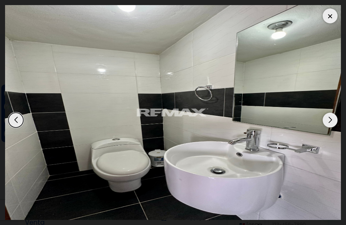
click at [331, 123] on div "Next slide" at bounding box center [330, 120] width 15 height 15
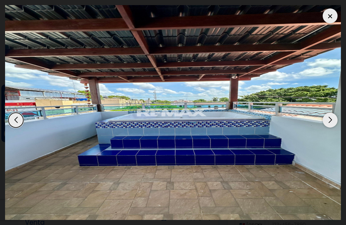
click at [329, 121] on div "Next slide" at bounding box center [330, 120] width 15 height 15
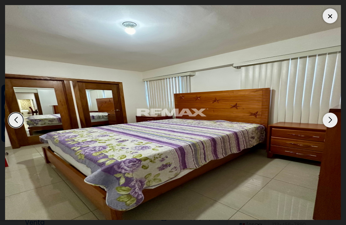
click at [329, 121] on div "Next slide" at bounding box center [330, 120] width 15 height 15
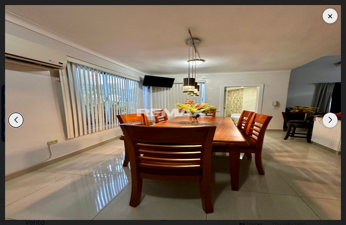
click at [332, 124] on div "Next slide" at bounding box center [330, 120] width 15 height 15
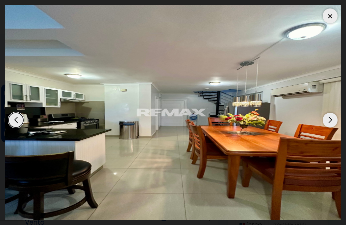
click at [335, 13] on div at bounding box center [330, 15] width 15 height 15
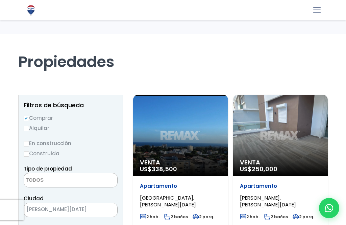
select select
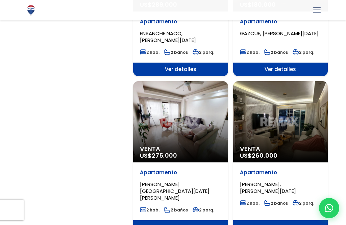
scroll to position [1103, 0]
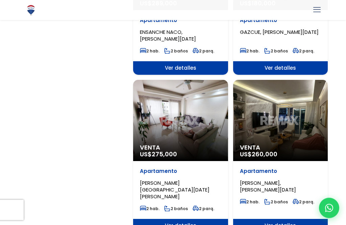
scroll to position [1125, 0]
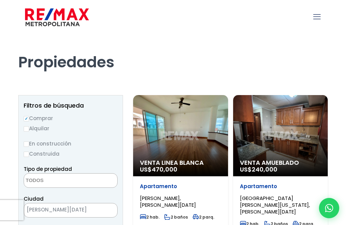
select select
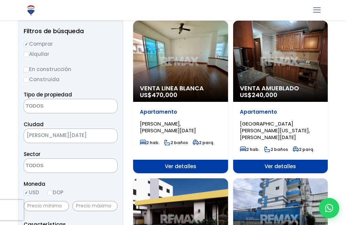
scroll to position [75, 0]
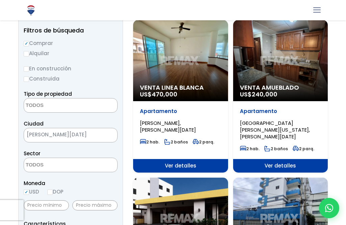
click at [286, 160] on span "Ver detalles" at bounding box center [280, 166] width 95 height 14
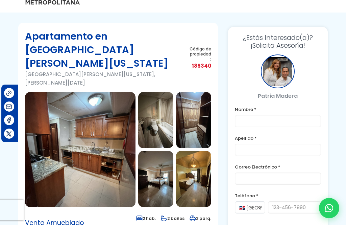
scroll to position [23, 0]
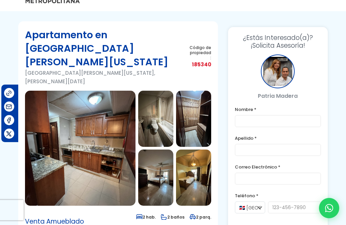
click at [95, 130] on img at bounding box center [80, 148] width 111 height 115
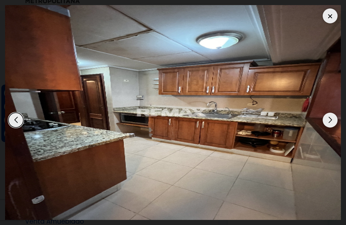
scroll to position [0, 0]
click at [332, 127] on div "Next slide" at bounding box center [330, 120] width 15 height 15
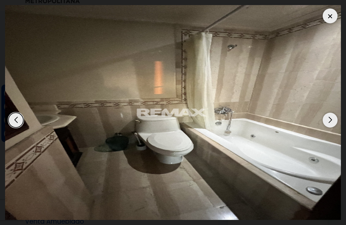
click at [331, 127] on div "Next slide" at bounding box center [330, 120] width 15 height 15
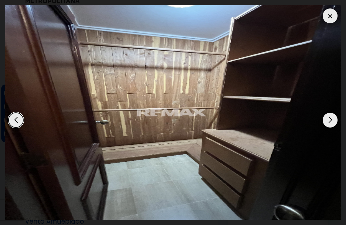
click at [329, 127] on div "Next slide" at bounding box center [330, 120] width 15 height 15
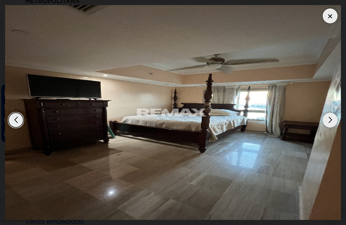
click at [330, 127] on div "Next slide" at bounding box center [330, 120] width 15 height 15
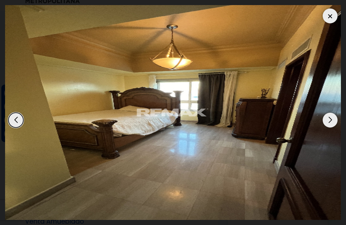
click at [330, 127] on div "Next slide" at bounding box center [330, 120] width 15 height 15
click at [332, 127] on div "Next slide" at bounding box center [330, 120] width 15 height 15
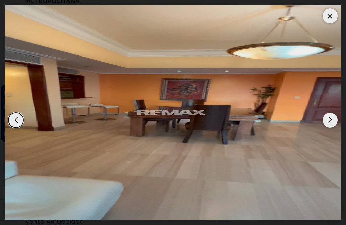
click at [330, 127] on div "Next slide" at bounding box center [330, 120] width 15 height 15
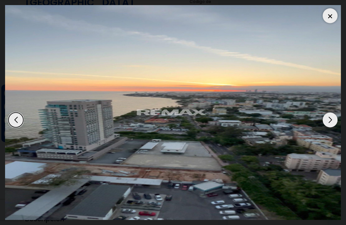
scroll to position [71, 0]
click at [332, 127] on div "Next slide" at bounding box center [330, 120] width 15 height 15
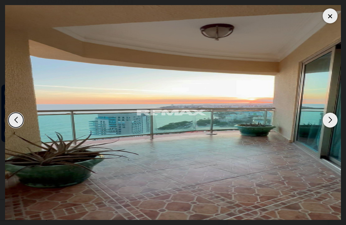
click at [330, 127] on div "Next slide" at bounding box center [330, 120] width 15 height 15
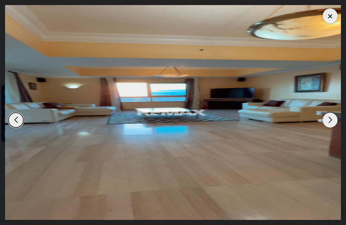
click at [329, 127] on div "Next slide" at bounding box center [330, 120] width 15 height 15
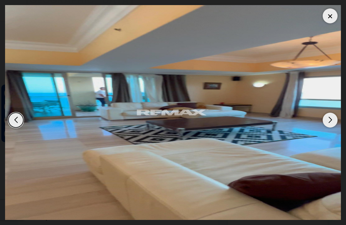
click at [328, 127] on div "Next slide" at bounding box center [330, 120] width 15 height 15
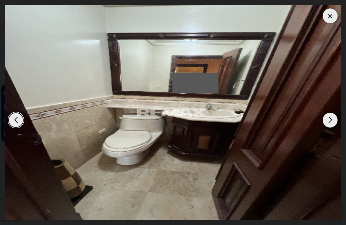
click at [330, 127] on div "Next slide" at bounding box center [330, 120] width 15 height 15
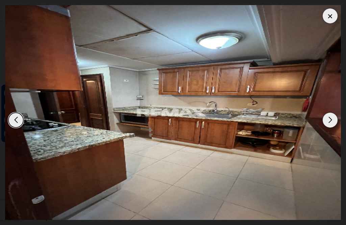
click at [331, 127] on div "Next slide" at bounding box center [330, 120] width 15 height 15
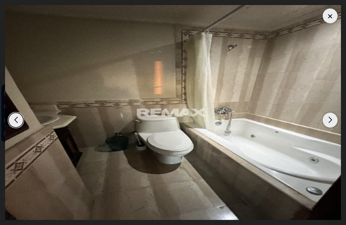
click at [330, 127] on div "Next slide" at bounding box center [330, 120] width 15 height 15
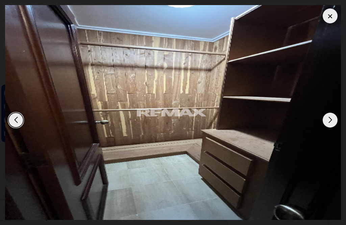
click at [328, 127] on div "Next slide" at bounding box center [330, 120] width 15 height 15
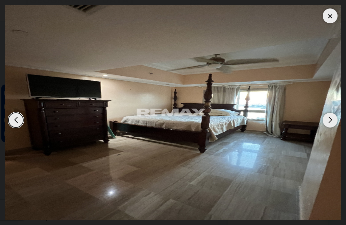
click at [330, 127] on div "Next slide" at bounding box center [330, 120] width 15 height 15
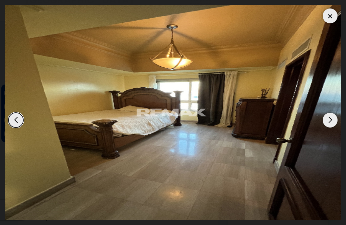
click at [332, 127] on div "Next slide" at bounding box center [330, 120] width 15 height 15
click at [331, 127] on div "Next slide" at bounding box center [330, 120] width 15 height 15
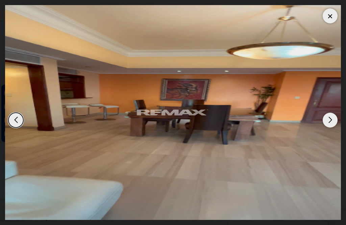
click at [329, 127] on div "Next slide" at bounding box center [330, 120] width 15 height 15
click at [332, 127] on div "Next slide" at bounding box center [330, 120] width 15 height 15
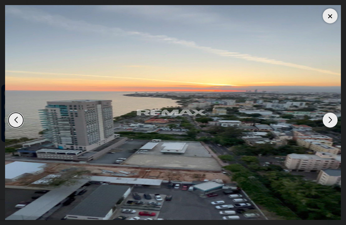
click at [329, 127] on div "Next slide" at bounding box center [330, 120] width 15 height 15
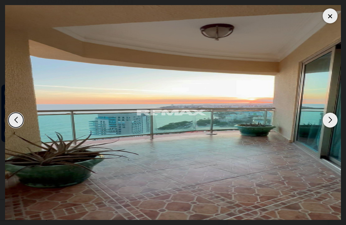
click at [329, 127] on div "Next slide" at bounding box center [330, 120] width 15 height 15
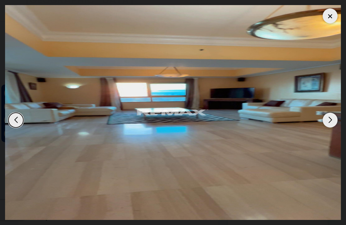
click at [331, 127] on div "Next slide" at bounding box center [330, 120] width 15 height 15
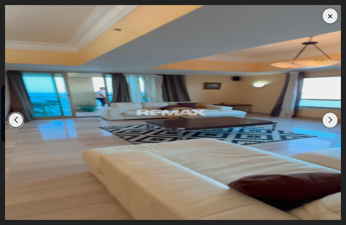
click at [330, 127] on div "Next slide" at bounding box center [330, 120] width 15 height 15
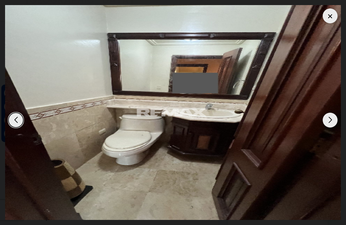
click at [330, 127] on div "Next slide" at bounding box center [330, 120] width 15 height 15
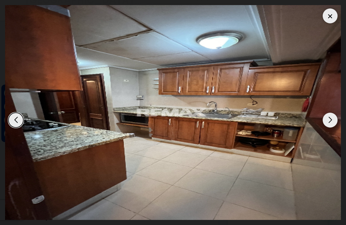
click at [330, 15] on div at bounding box center [330, 15] width 15 height 15
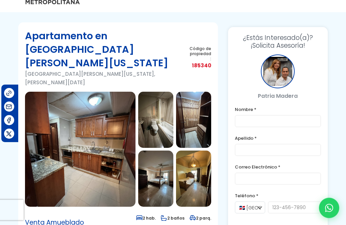
scroll to position [0, 0]
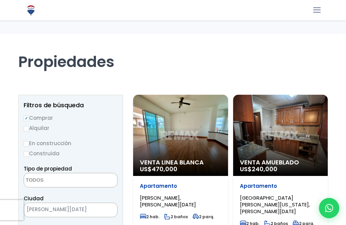
select select
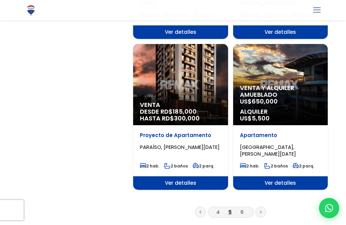
scroll to position [1120, 0]
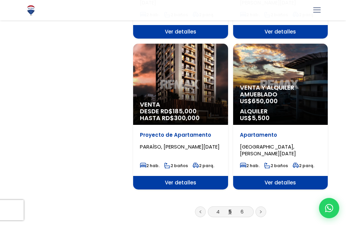
click at [265, 206] on link at bounding box center [261, 211] width 11 height 11
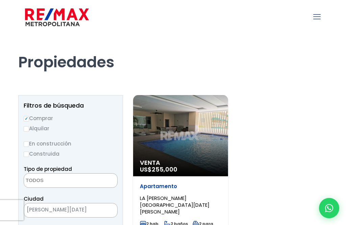
select select
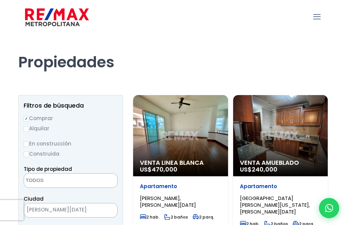
select select
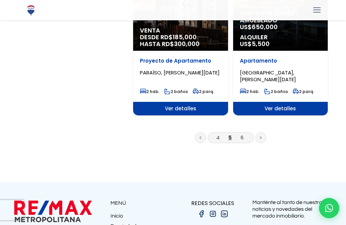
scroll to position [1183, 0]
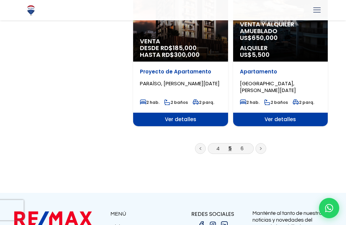
click at [263, 143] on link at bounding box center [261, 148] width 11 height 11
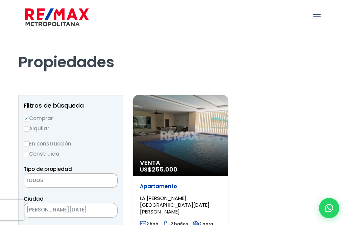
select select
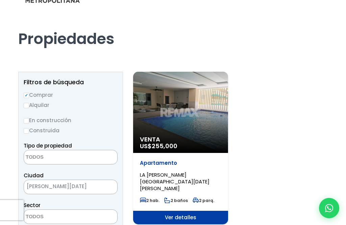
scroll to position [24, 0]
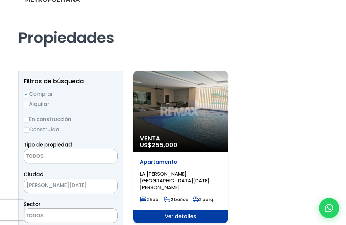
click at [183, 212] on span "Ver detalles" at bounding box center [180, 217] width 95 height 14
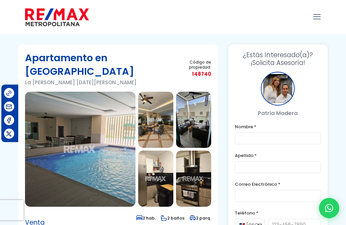
click at [102, 111] on img at bounding box center [80, 149] width 111 height 115
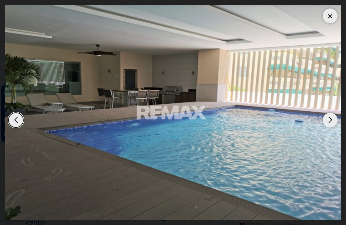
click at [329, 121] on div "Next slide" at bounding box center [330, 120] width 15 height 15
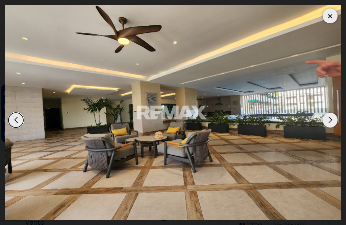
click at [325, 125] on div "Next slide" at bounding box center [330, 120] width 15 height 15
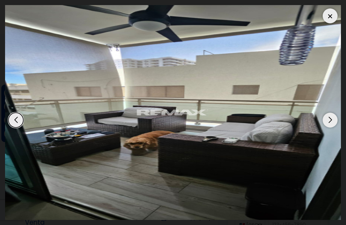
click at [329, 123] on div "Next slide" at bounding box center [330, 120] width 15 height 15
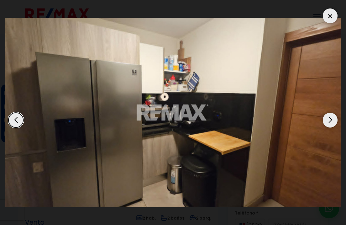
click at [329, 122] on div "Next slide" at bounding box center [330, 120] width 15 height 15
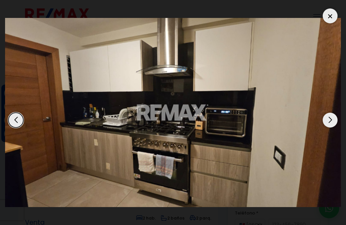
click at [331, 121] on div "Next slide" at bounding box center [330, 120] width 15 height 15
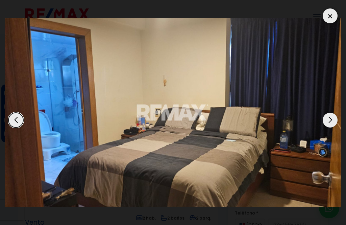
click at [328, 124] on div "Next slide" at bounding box center [330, 120] width 15 height 15
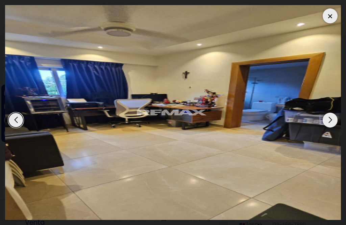
click at [331, 121] on div "Next slide" at bounding box center [330, 120] width 15 height 15
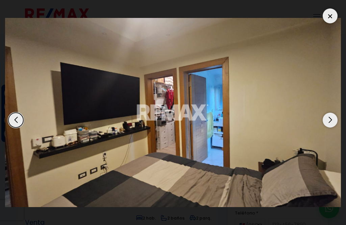
click at [330, 122] on div "Next slide" at bounding box center [330, 120] width 15 height 15
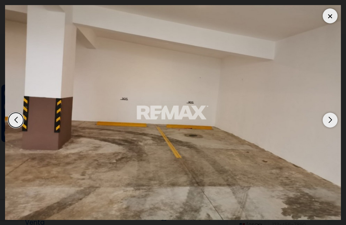
click at [328, 126] on div "Next slide" at bounding box center [330, 120] width 15 height 15
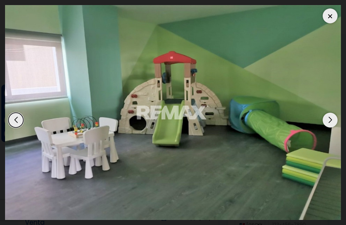
click at [330, 121] on div "Next slide" at bounding box center [330, 120] width 15 height 15
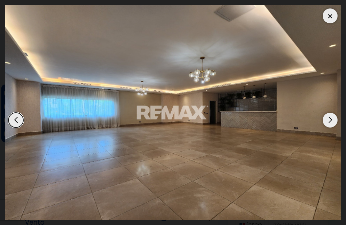
click at [332, 123] on div "Next slide" at bounding box center [330, 120] width 15 height 15
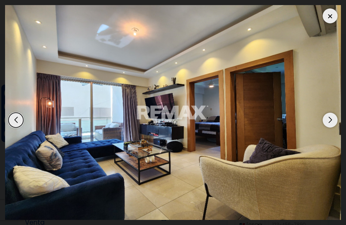
click at [328, 125] on div "Next slide" at bounding box center [330, 120] width 15 height 15
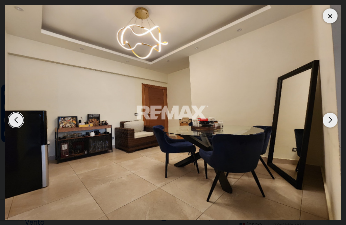
click at [332, 121] on div "Next slide" at bounding box center [330, 120] width 15 height 15
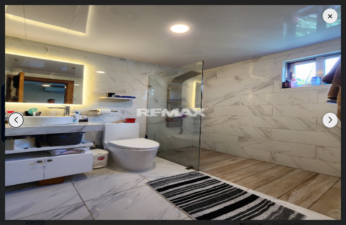
click at [330, 124] on div "Next slide" at bounding box center [330, 120] width 15 height 15
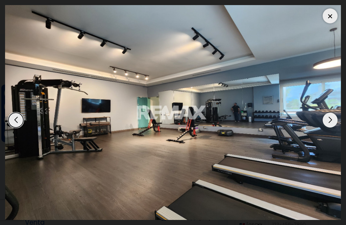
click at [330, 123] on div "Next slide" at bounding box center [330, 120] width 15 height 15
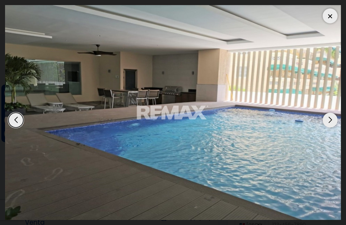
click at [331, 20] on div at bounding box center [330, 15] width 15 height 15
